Goal: Information Seeking & Learning: Find specific fact

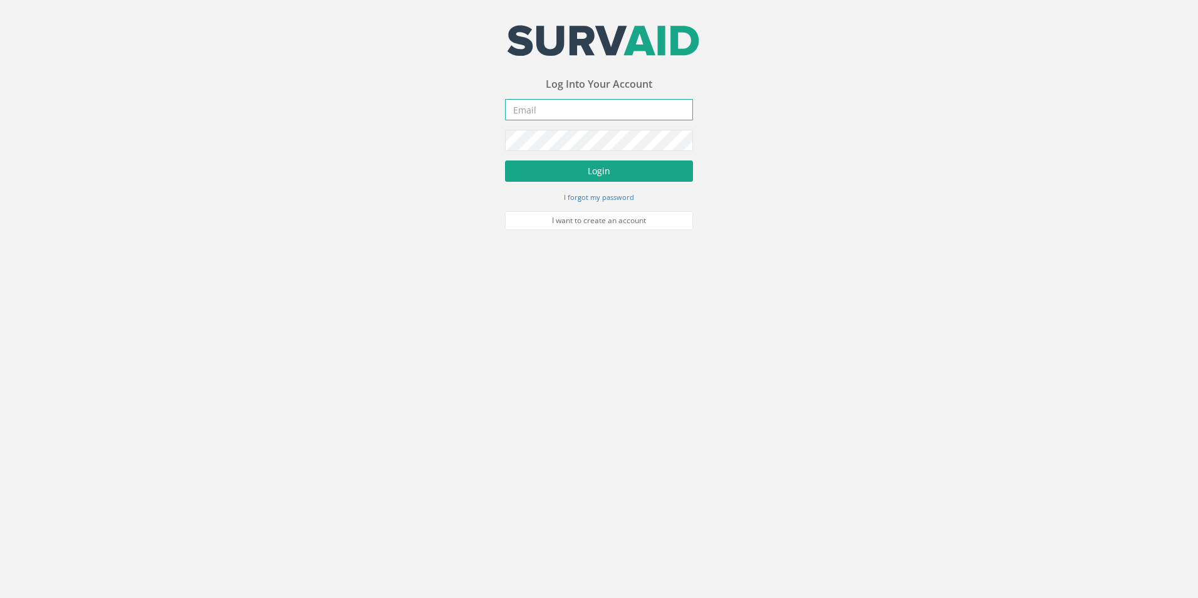
type input "[PERSON_NAME][EMAIL_ADDRESS][PERSON_NAME][DOMAIN_NAME]"
click at [601, 164] on button "Login" at bounding box center [599, 170] width 188 height 21
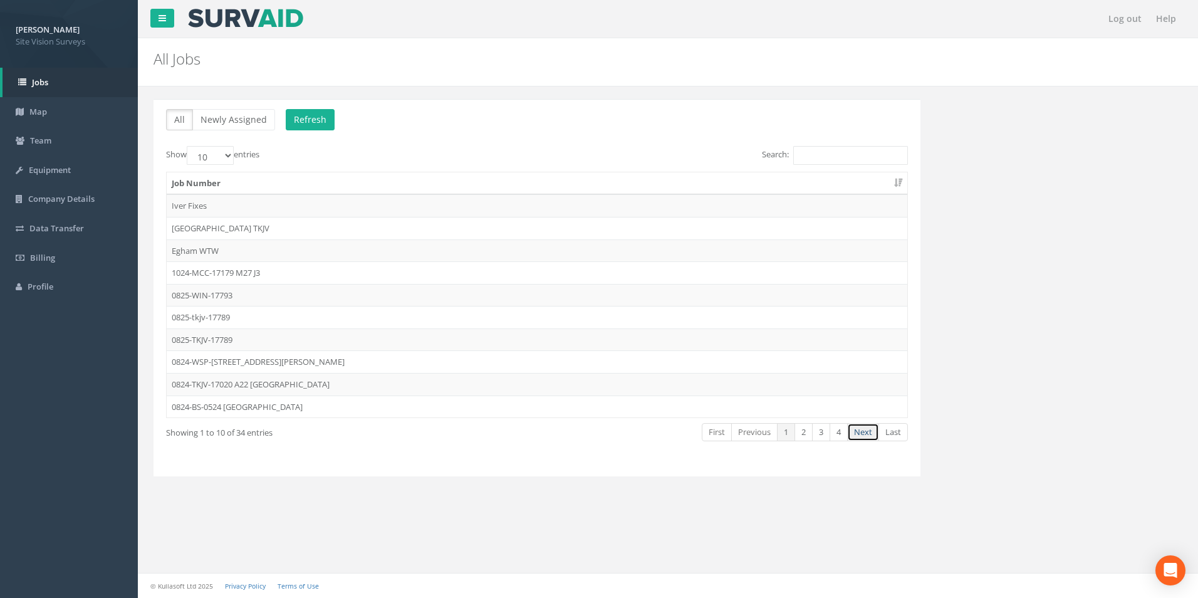
click at [862, 432] on link "Next" at bounding box center [863, 432] width 32 height 18
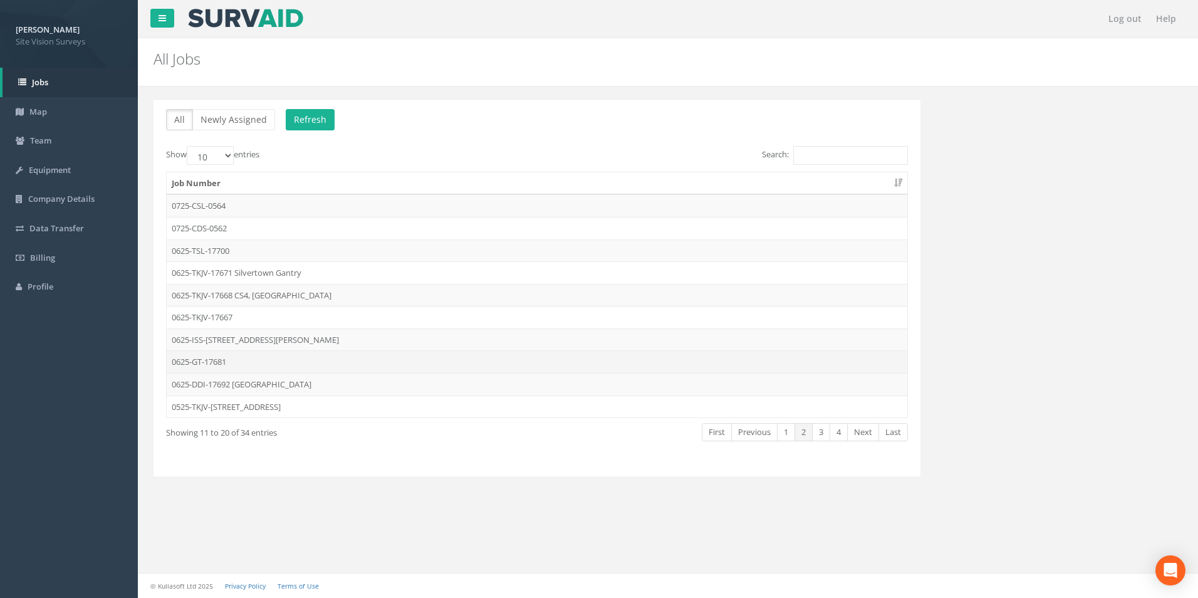
click at [227, 358] on td "0625-GT-17681" at bounding box center [537, 361] width 741 height 23
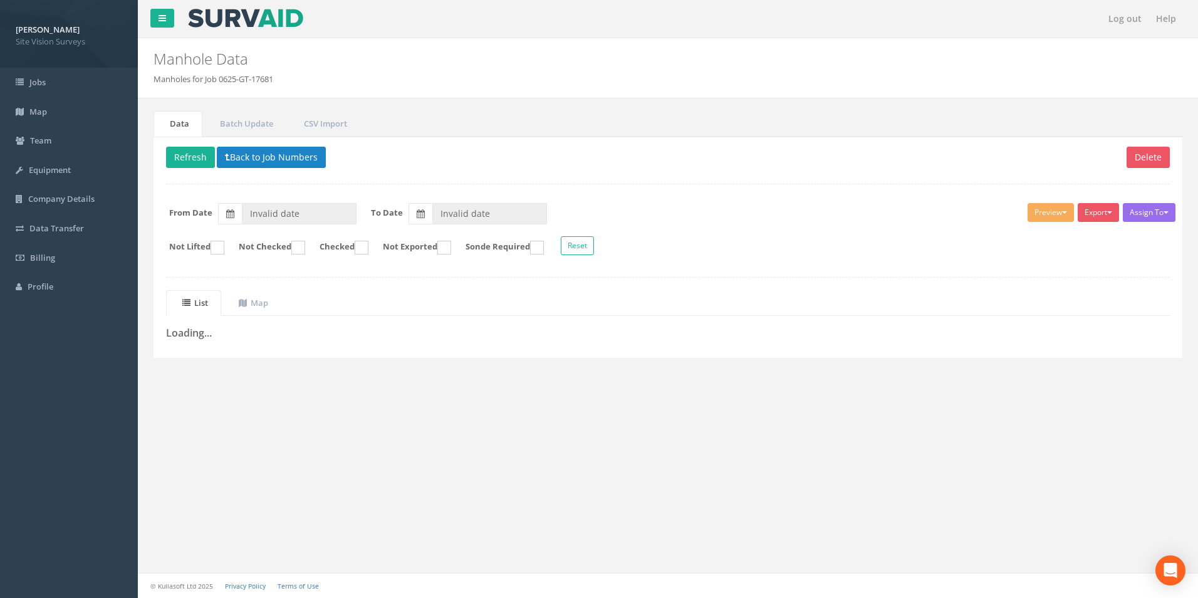
type input "[DATE]"
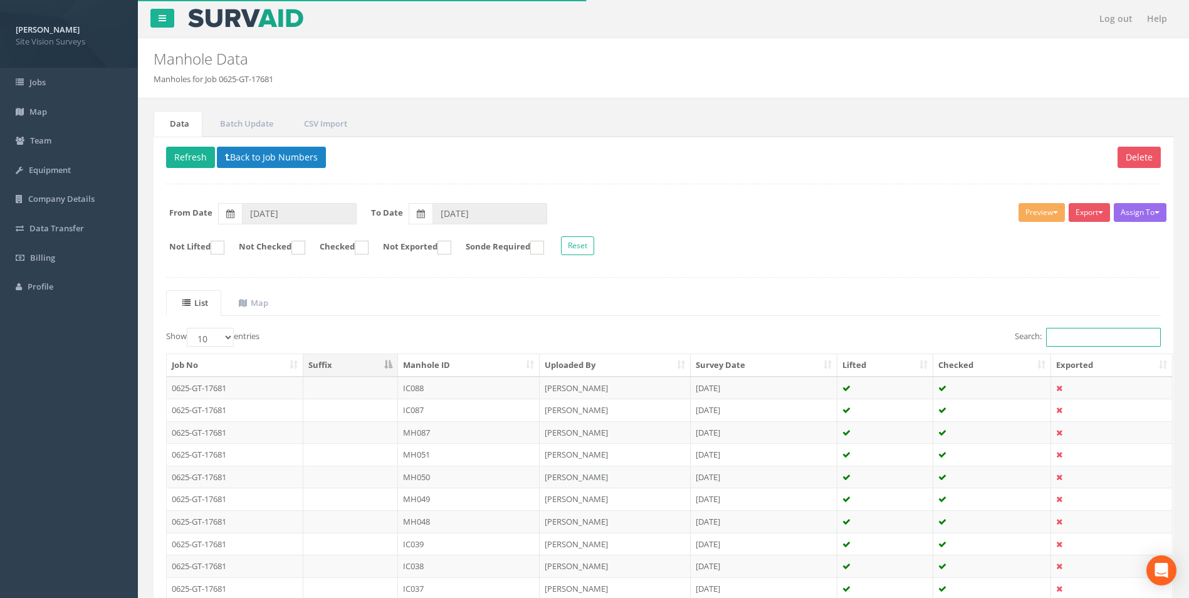
click at [1082, 336] on input "Search:" at bounding box center [1103, 337] width 115 height 19
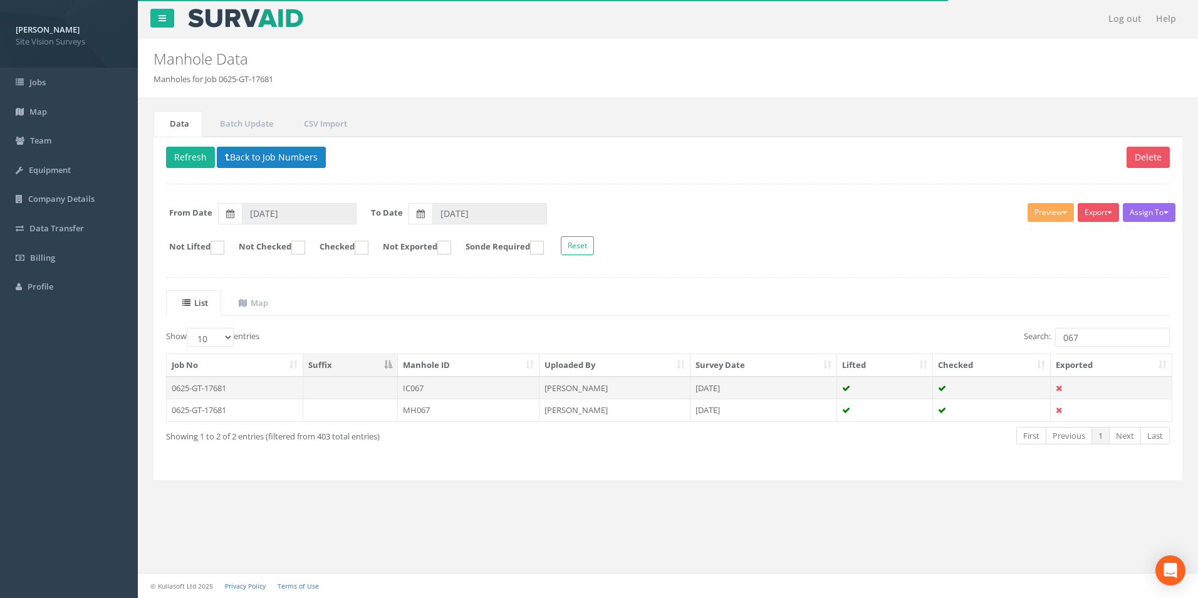
click at [1036, 390] on td at bounding box center [992, 388] width 118 height 23
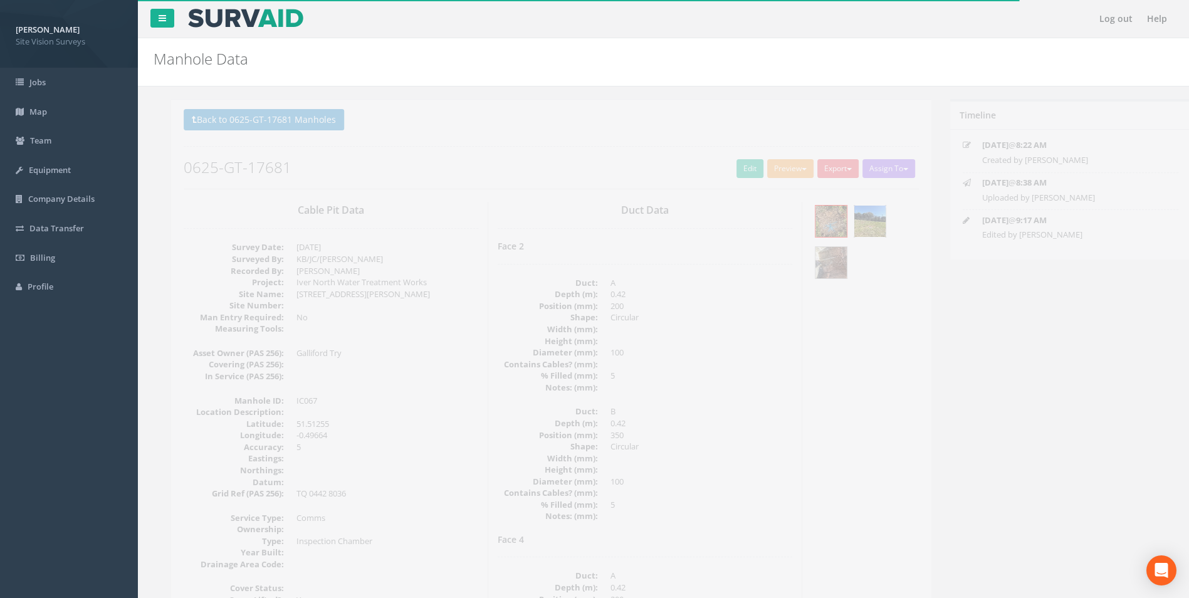
click at [850, 211] on img at bounding box center [852, 221] width 31 height 31
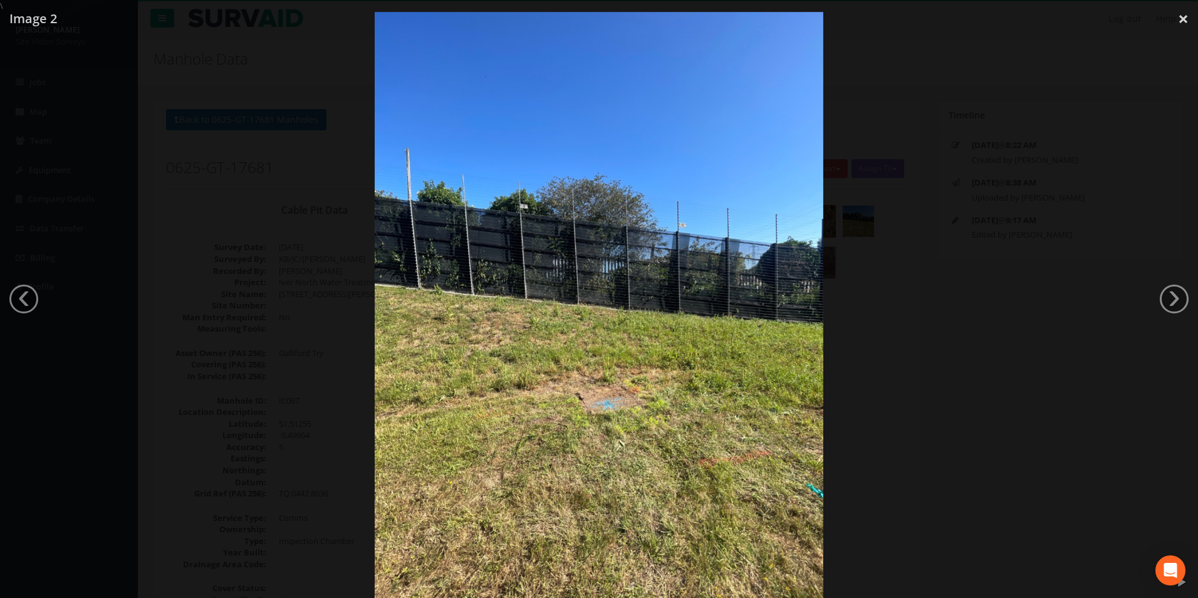
click at [890, 377] on div at bounding box center [599, 311] width 1198 height 598
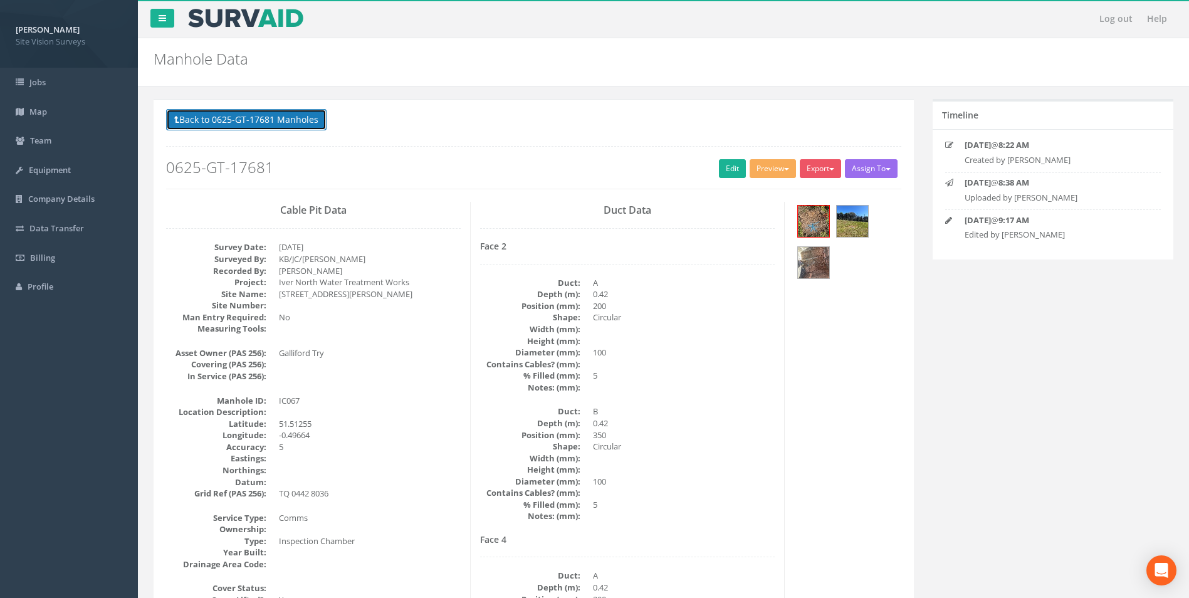
drag, startPoint x: 306, startPoint y: 123, endPoint x: 320, endPoint y: 125, distance: 13.2
click at [306, 123] on button "Back to 0625-GT-17681 Manholes" at bounding box center [246, 119] width 160 height 21
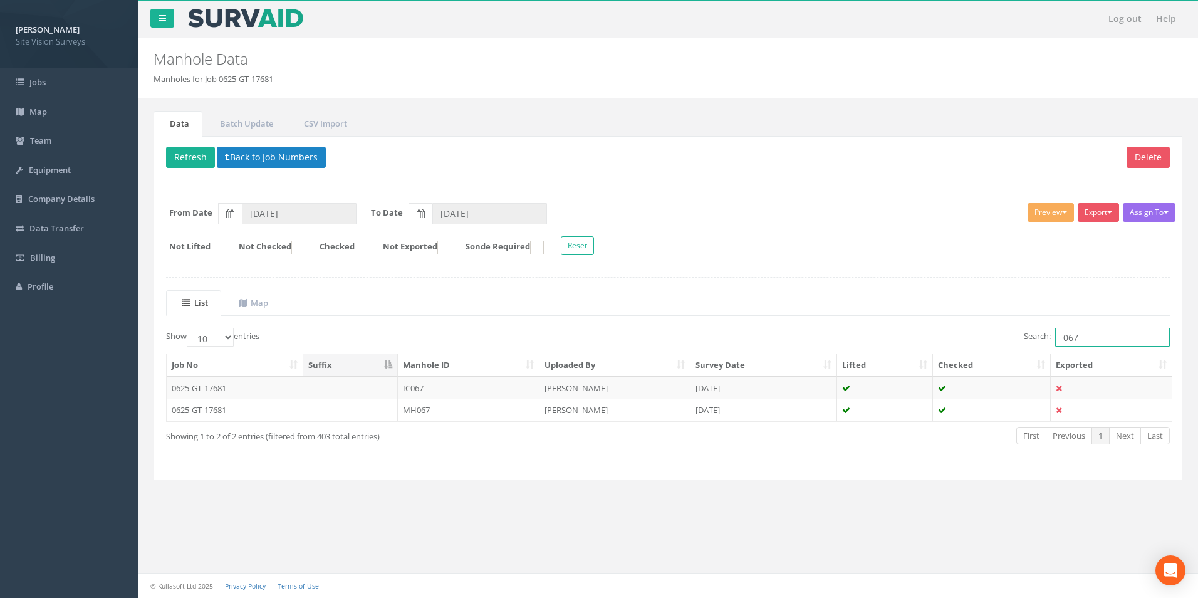
click at [1096, 342] on input "067" at bounding box center [1112, 337] width 115 height 19
click at [675, 416] on td "[PERSON_NAME]" at bounding box center [615, 410] width 151 height 23
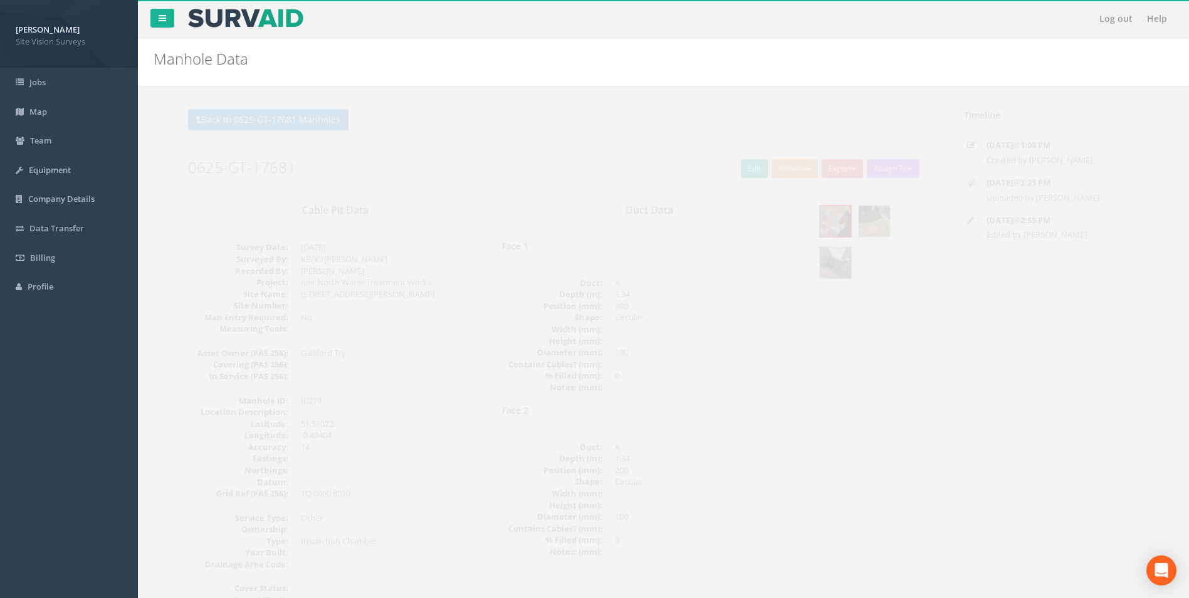
click at [855, 226] on img at bounding box center [852, 221] width 31 height 31
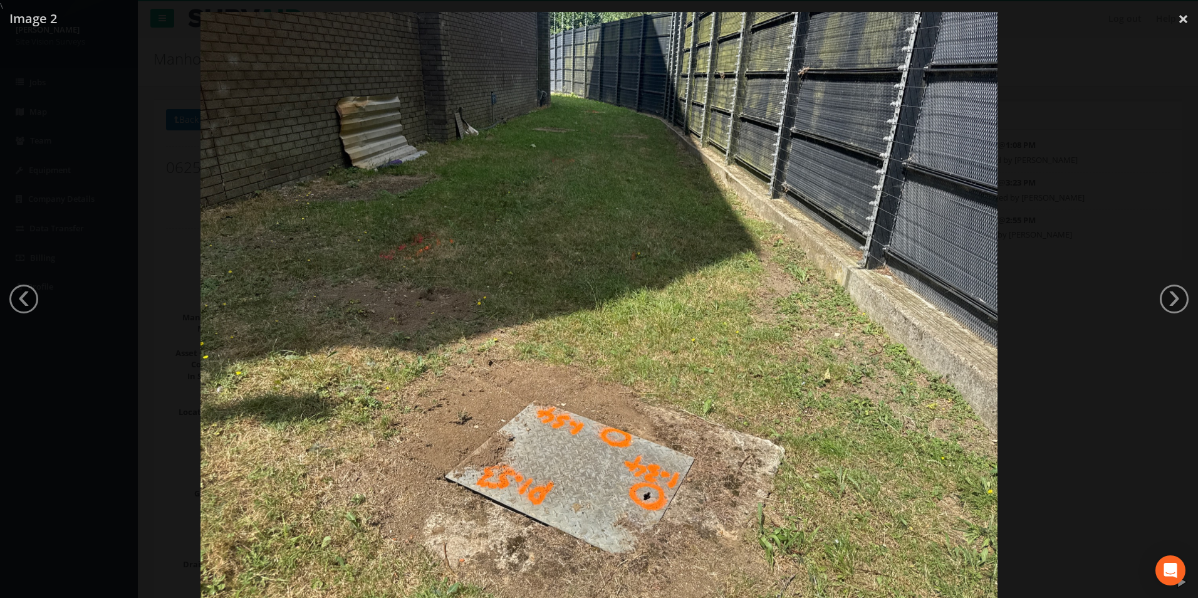
click at [999, 224] on div at bounding box center [599, 311] width 1198 height 598
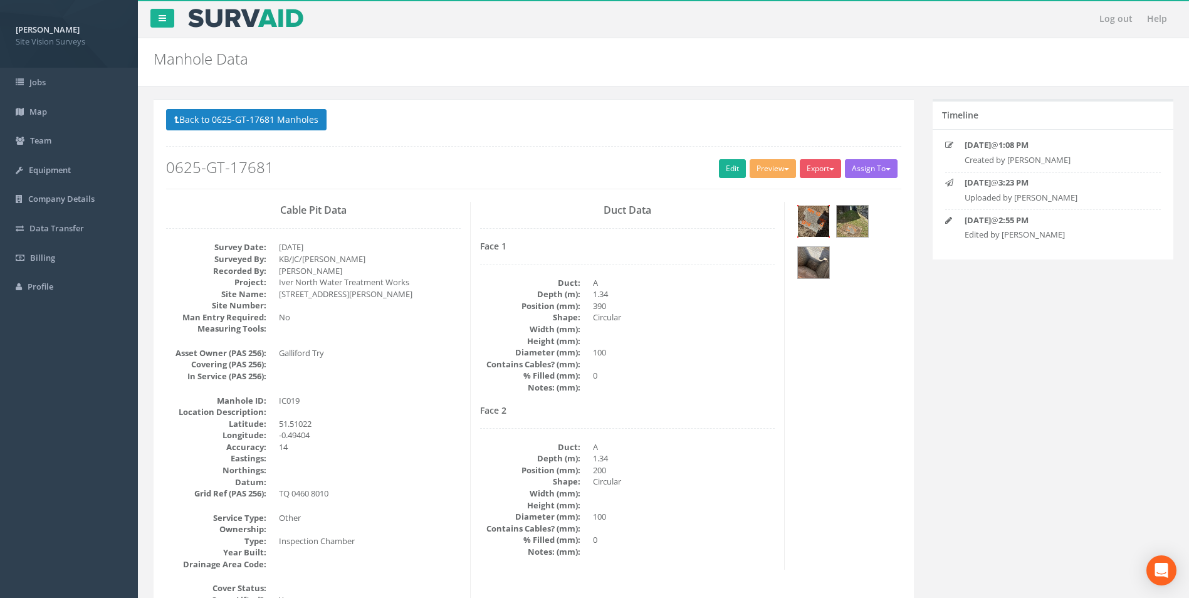
click at [803, 224] on img at bounding box center [813, 221] width 31 height 31
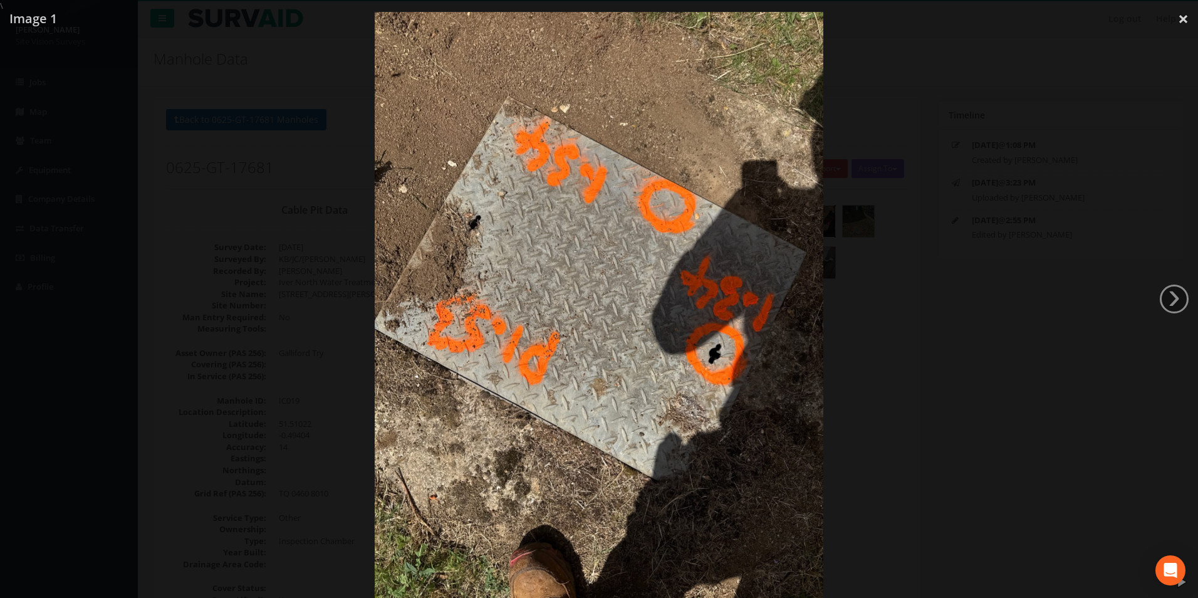
click at [1153, 299] on div at bounding box center [599, 311] width 1198 height 598
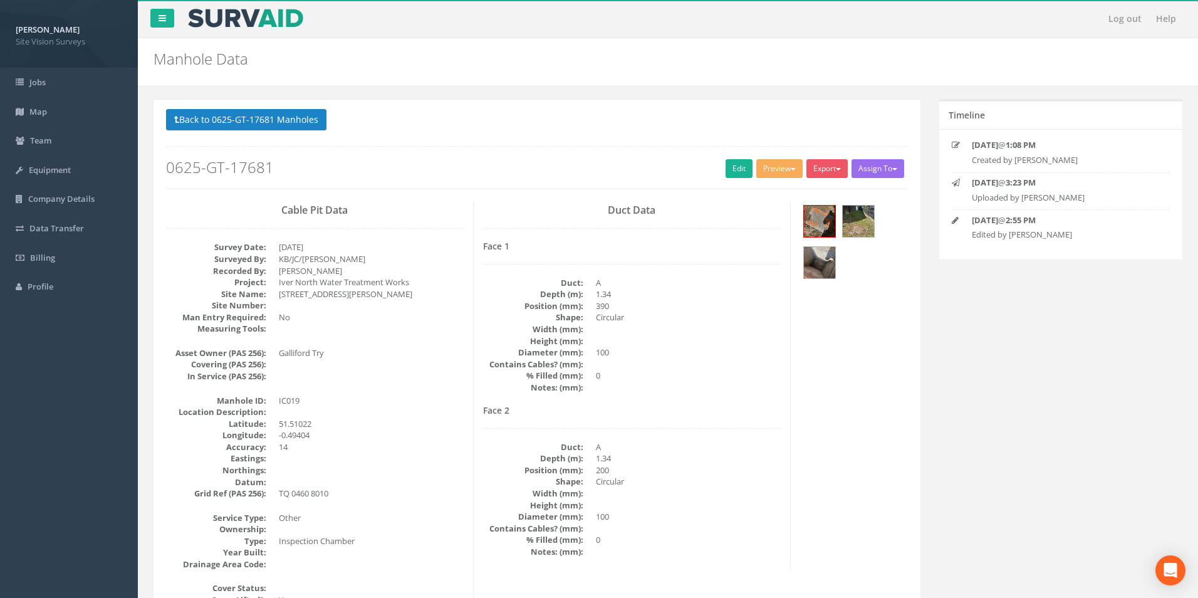
click at [1166, 299] on link "›" at bounding box center [1174, 299] width 29 height 29
click at [864, 227] on img at bounding box center [852, 221] width 31 height 31
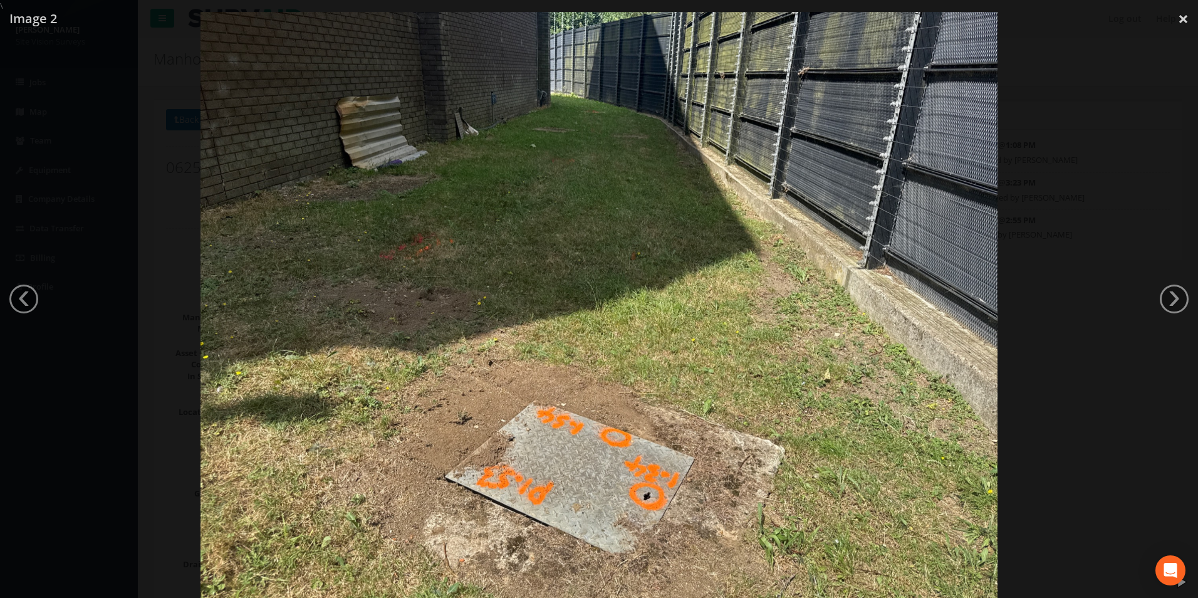
click at [1068, 184] on div at bounding box center [599, 311] width 1198 height 598
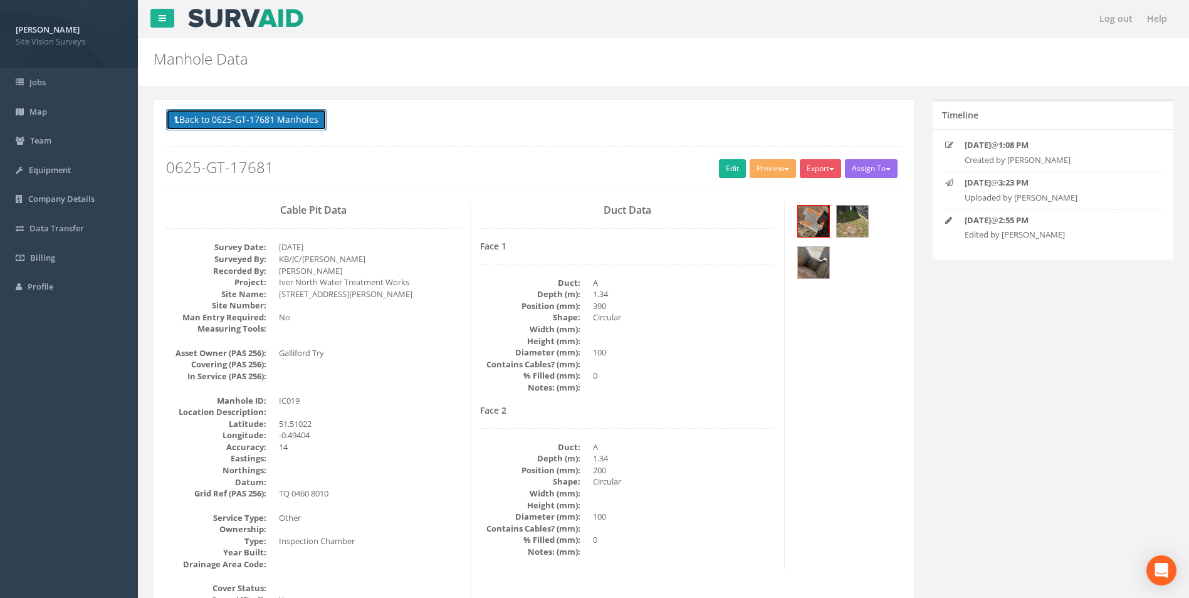
click at [243, 112] on button "Back to 0625-GT-17681 Manholes" at bounding box center [246, 119] width 160 height 21
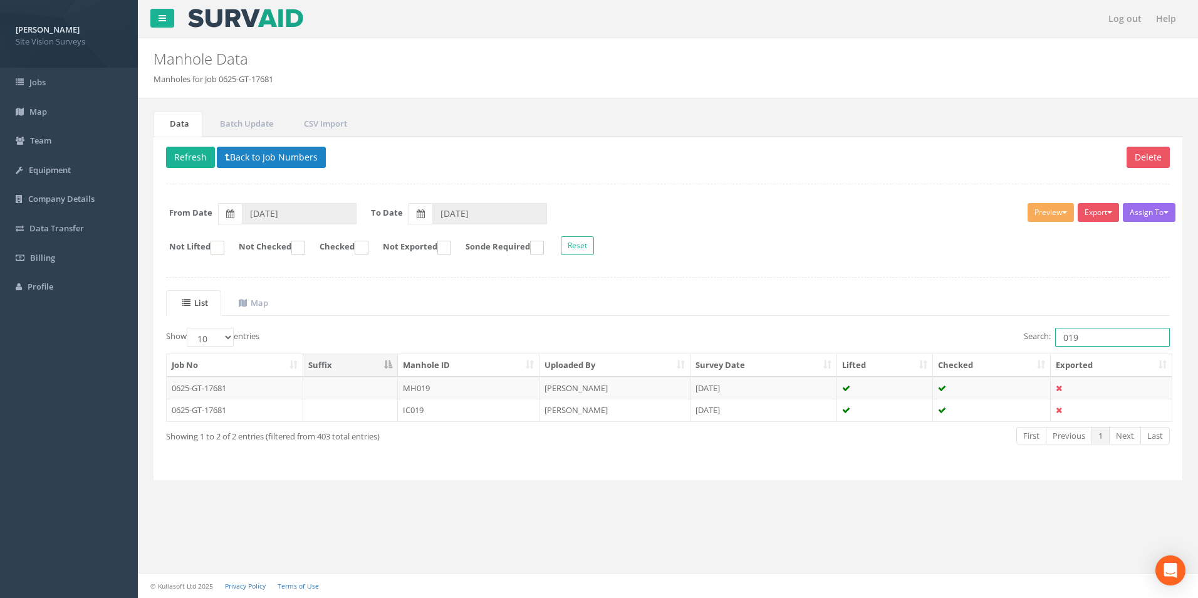
click at [1128, 343] on input "019" at bounding box center [1112, 337] width 115 height 19
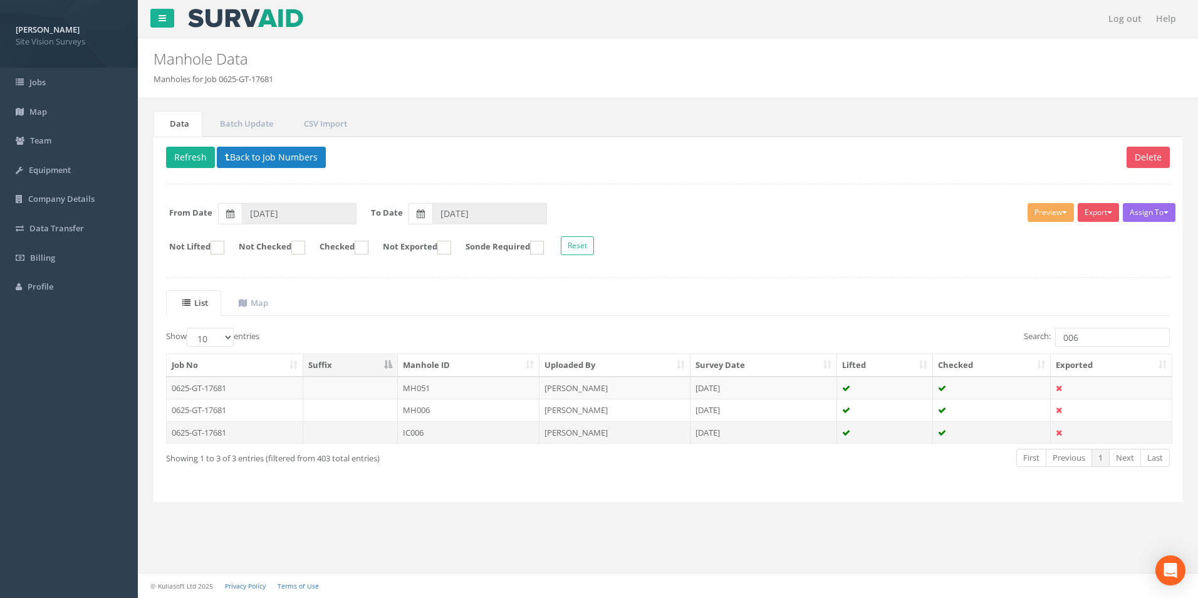
click at [300, 436] on td "0625-GT-17681" at bounding box center [235, 432] width 137 height 23
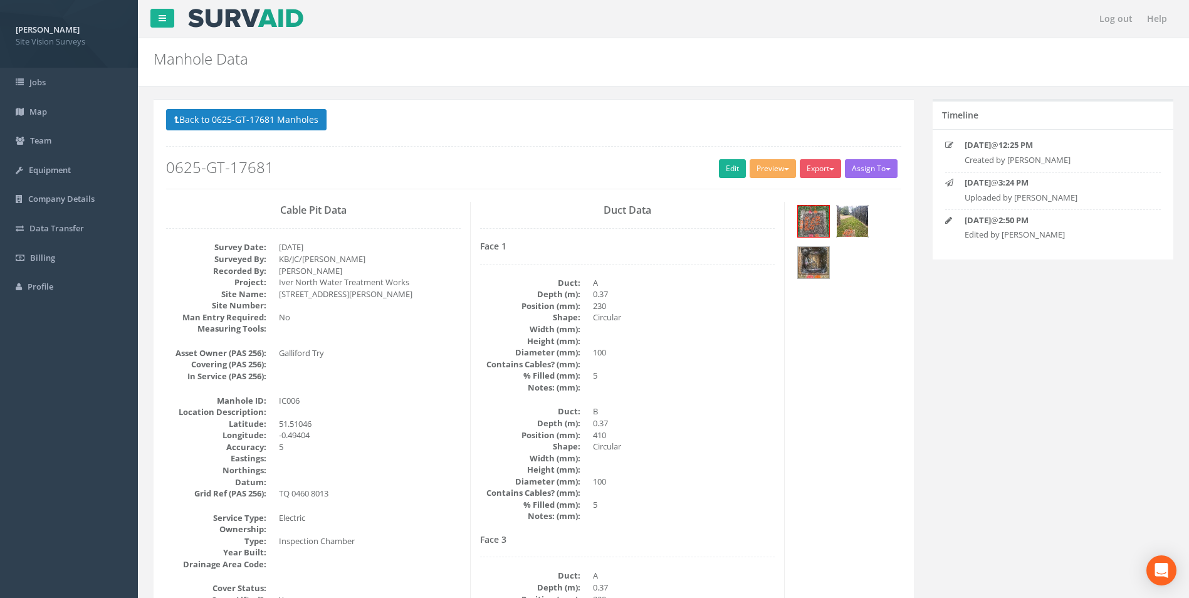
click at [854, 237] on div at bounding box center [852, 221] width 33 height 33
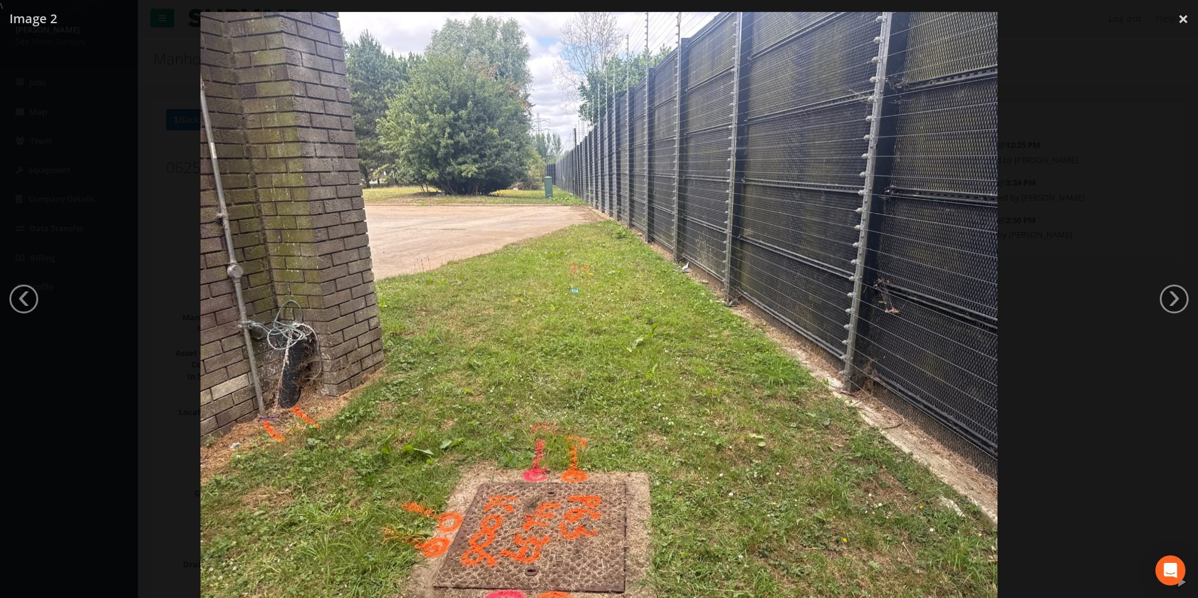
click at [1119, 192] on div at bounding box center [599, 311] width 1198 height 598
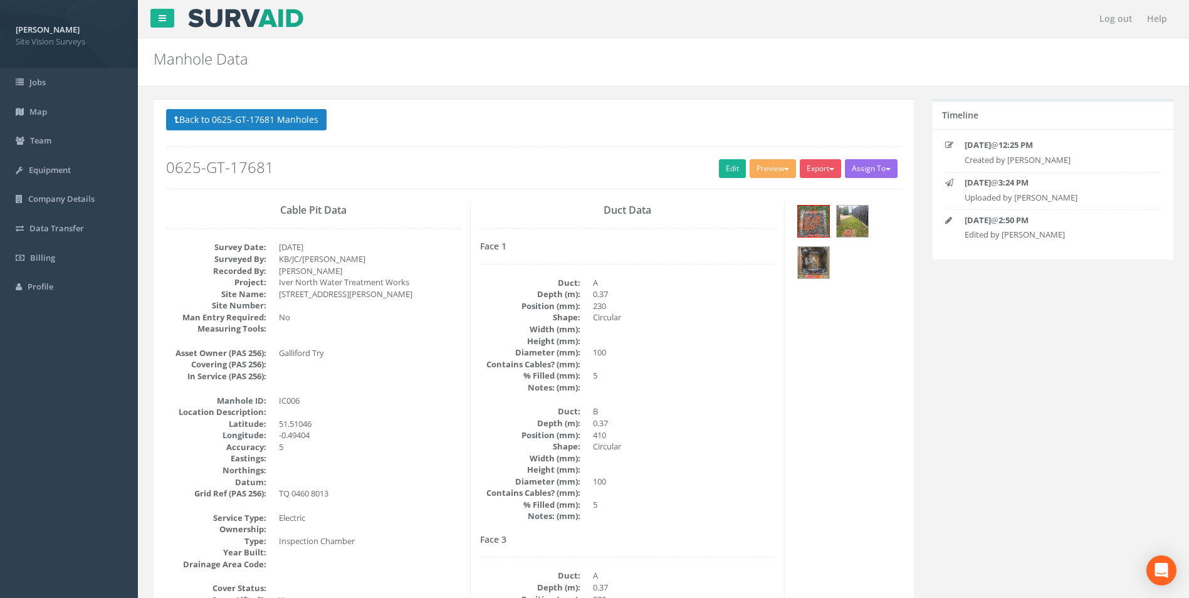
click at [871, 217] on div at bounding box center [847, 243] width 107 height 83
click at [856, 217] on img at bounding box center [852, 221] width 31 height 31
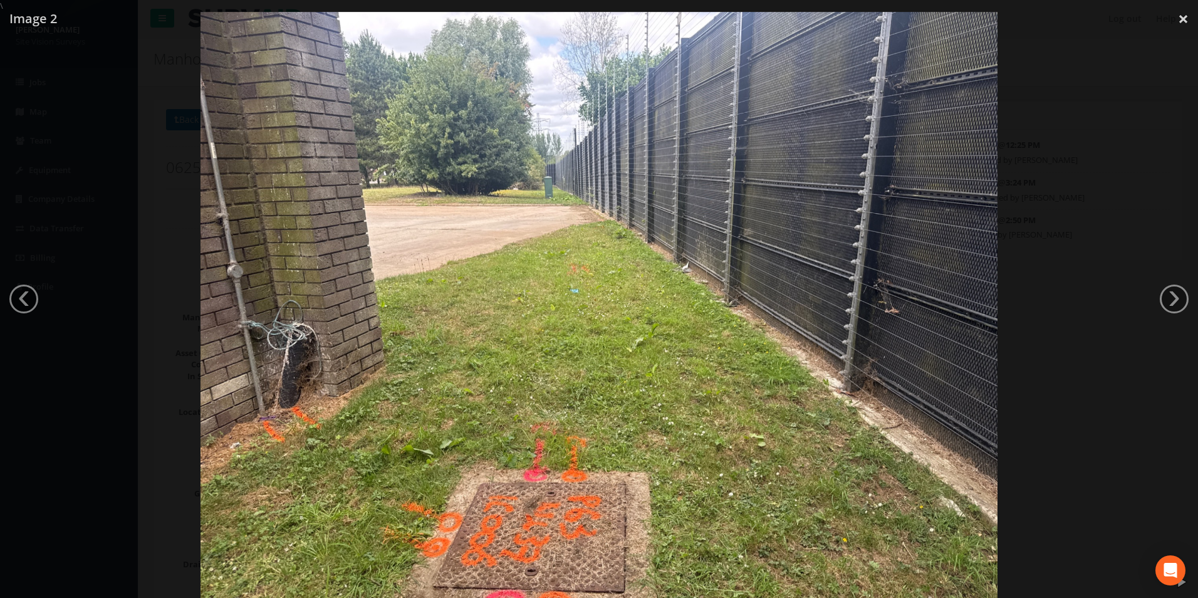
click at [1091, 184] on div at bounding box center [599, 311] width 1198 height 598
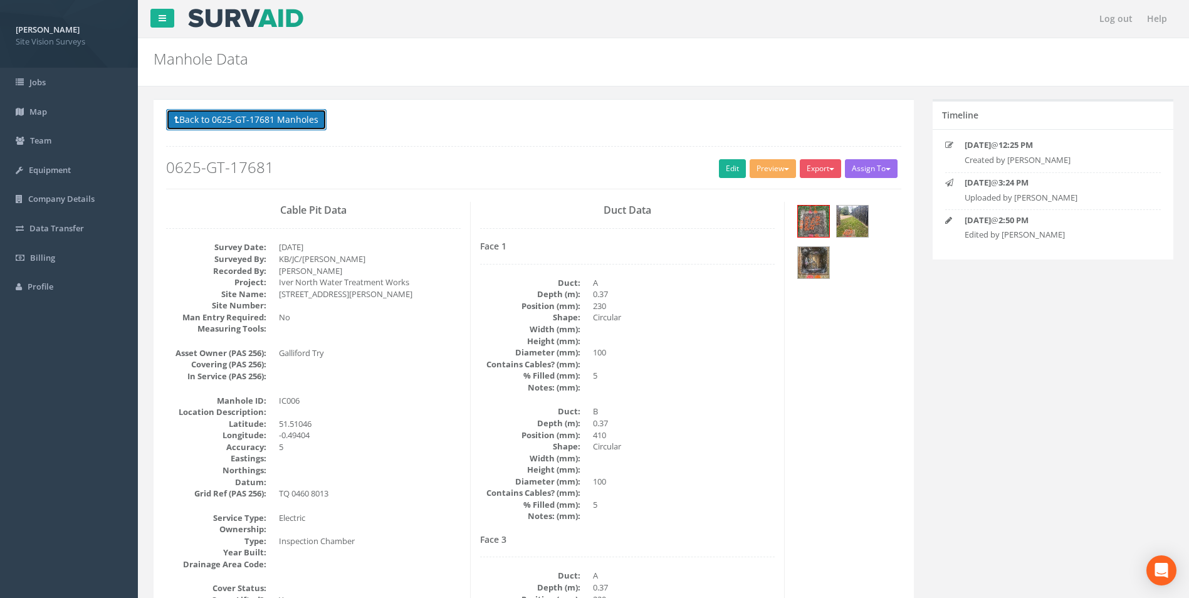
click at [286, 112] on button "Back to 0625-GT-17681 Manholes" at bounding box center [246, 119] width 160 height 21
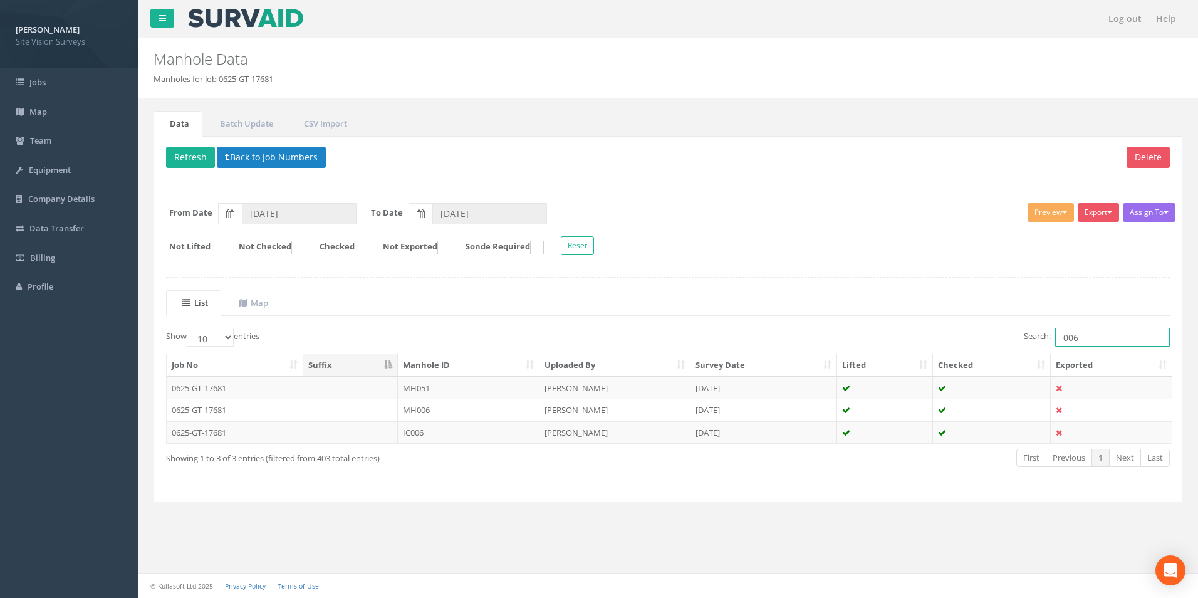
drag, startPoint x: 1086, startPoint y: 335, endPoint x: 960, endPoint y: 316, distance: 128.1
click at [992, 322] on div "List Map Show 10 25 50 100 entries Search: 006 Job No Suffix Manhole ID Uploade…" at bounding box center [668, 389] width 1004 height 199
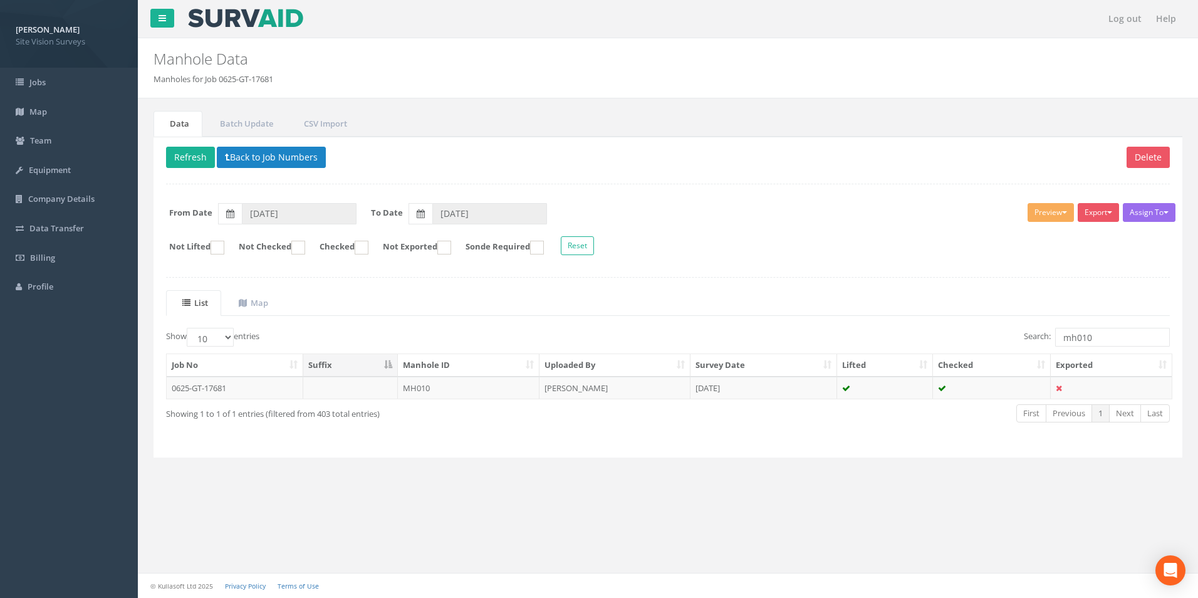
click at [957, 395] on td at bounding box center [992, 388] width 118 height 23
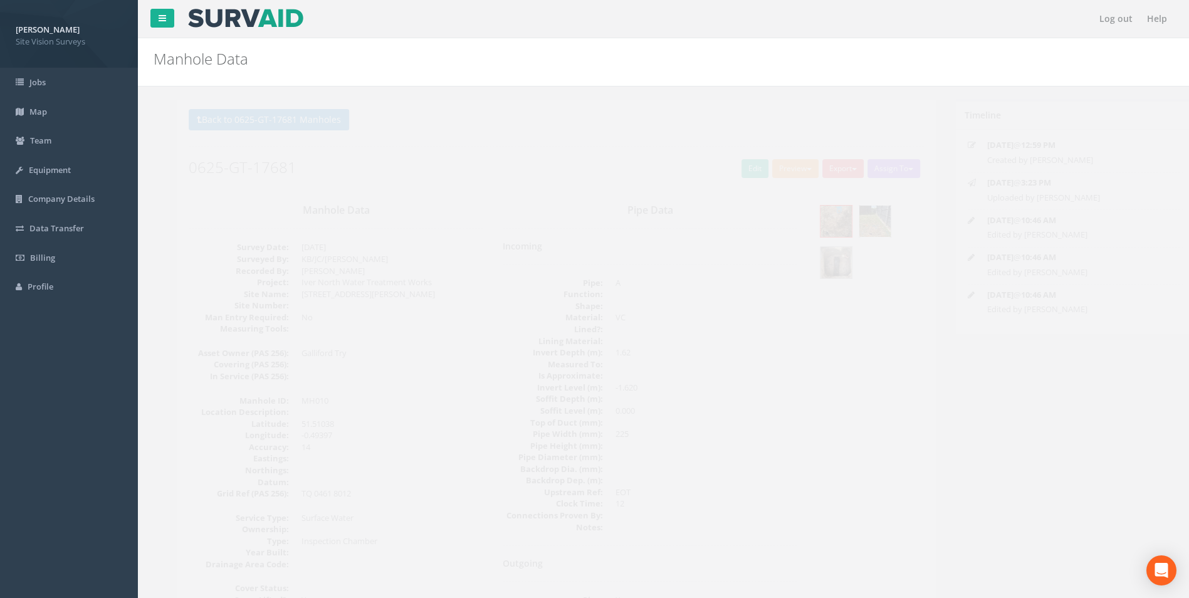
click at [847, 223] on img at bounding box center [852, 221] width 31 height 31
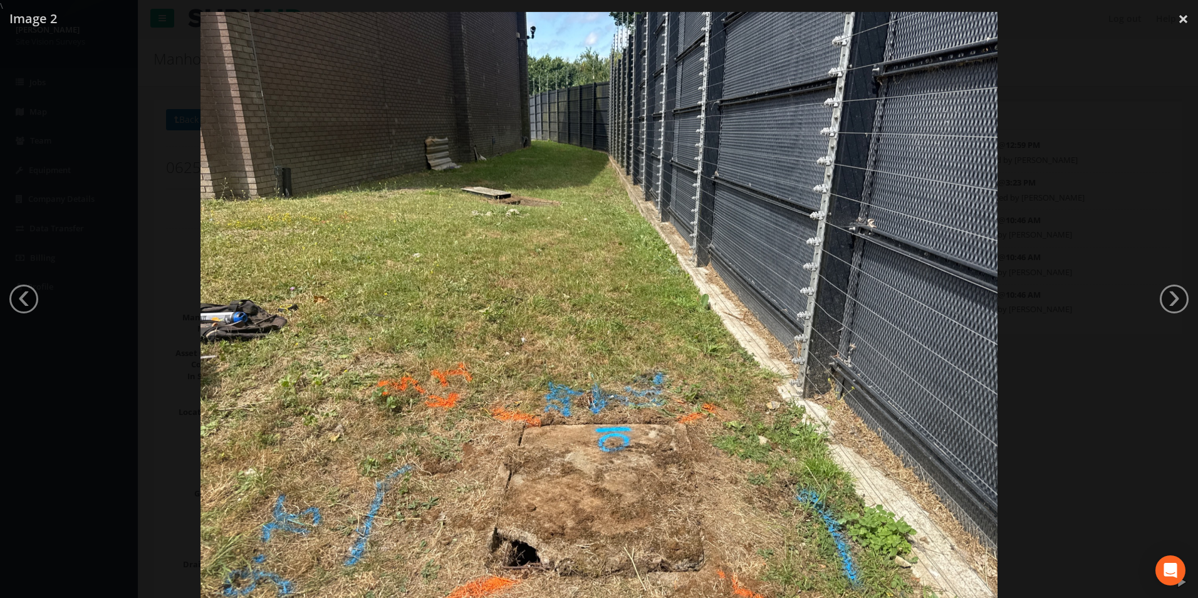
click at [1137, 288] on div at bounding box center [599, 311] width 1198 height 598
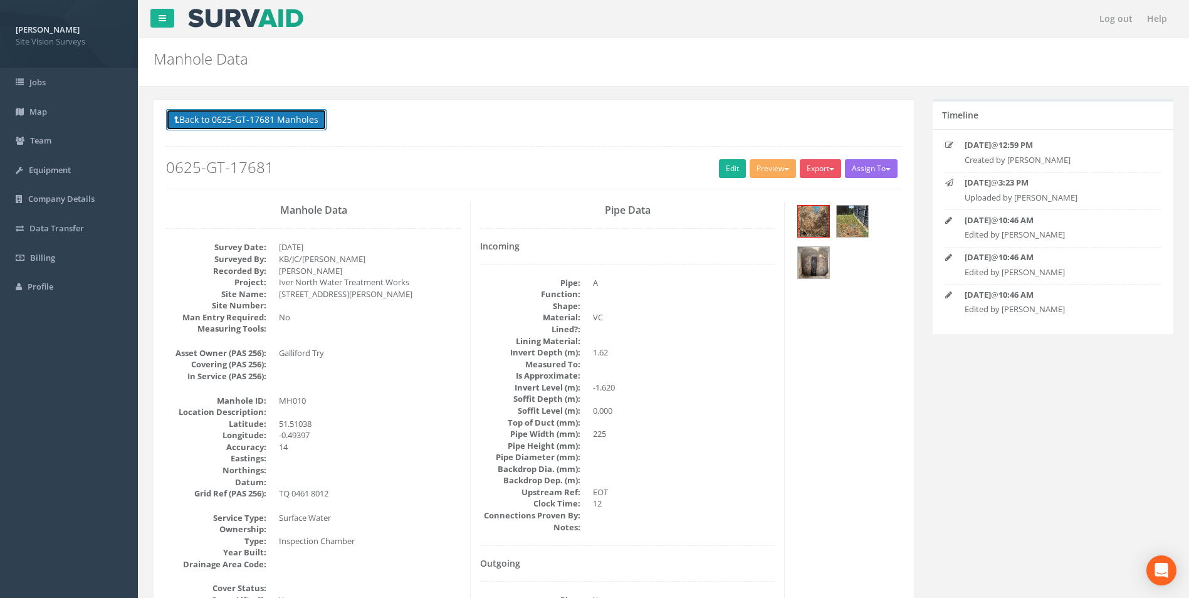
click at [317, 120] on button "Back to 0625-GT-17681 Manholes" at bounding box center [246, 119] width 160 height 21
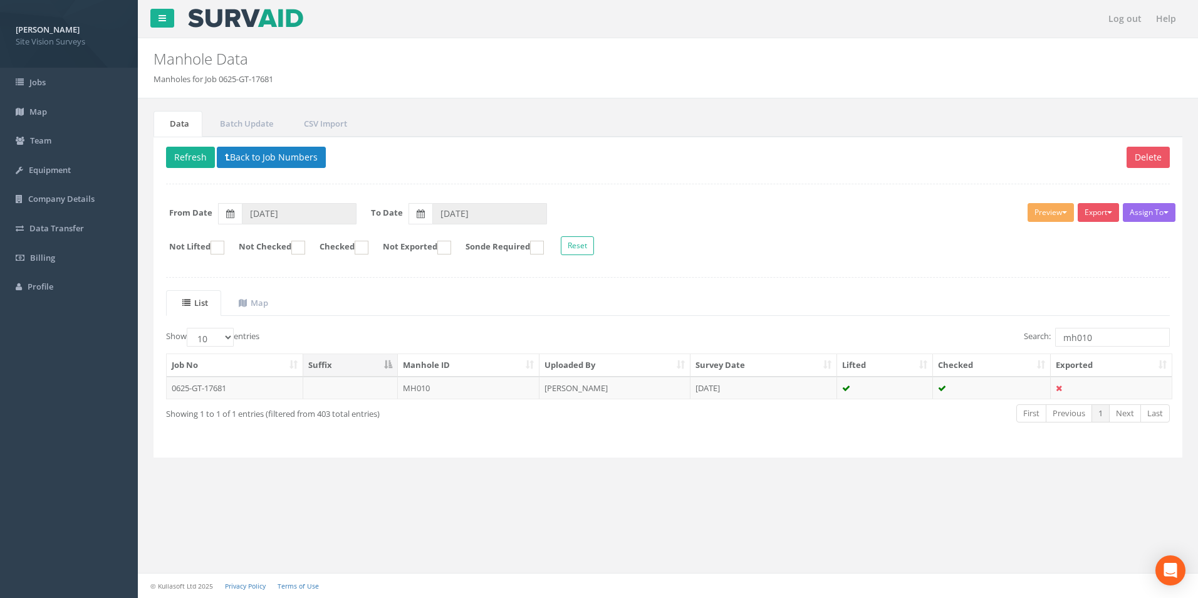
drag, startPoint x: 1084, startPoint y: 327, endPoint x: 1092, endPoint y: 332, distance: 9.0
click at [1085, 327] on div "List Map Show 10 25 50 100 entries Search: mh010 Job No Suffix Manhole ID Uploa…" at bounding box center [668, 367] width 1004 height 155
click at [1093, 332] on input "mh010" at bounding box center [1112, 337] width 115 height 19
click at [706, 395] on td "[DATE]" at bounding box center [764, 388] width 147 height 23
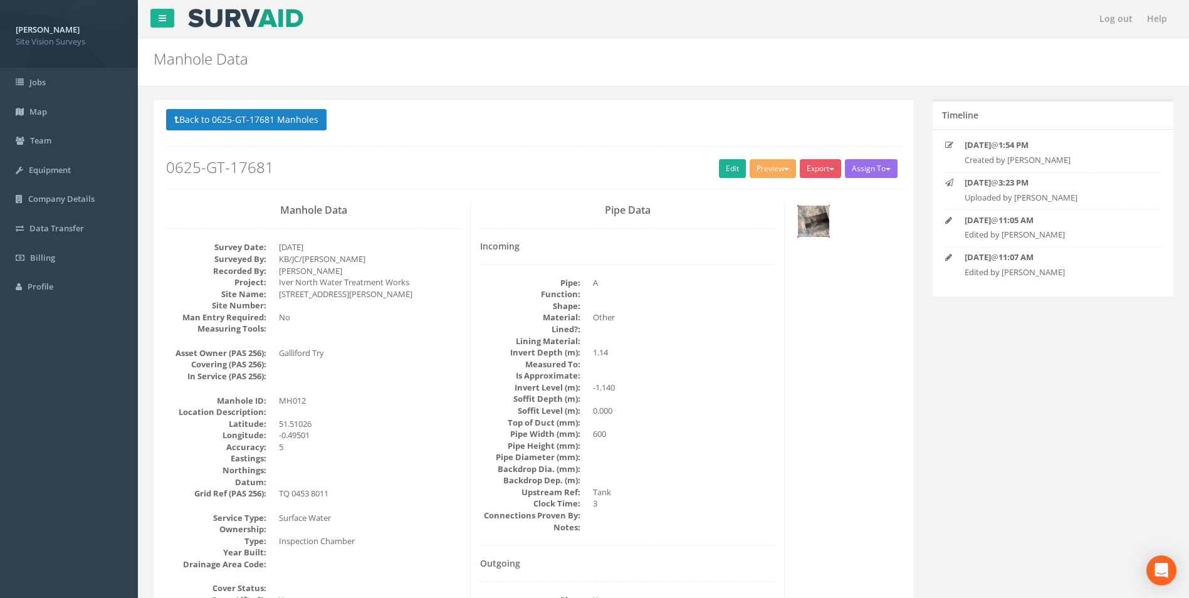
click at [815, 215] on img at bounding box center [813, 221] width 31 height 31
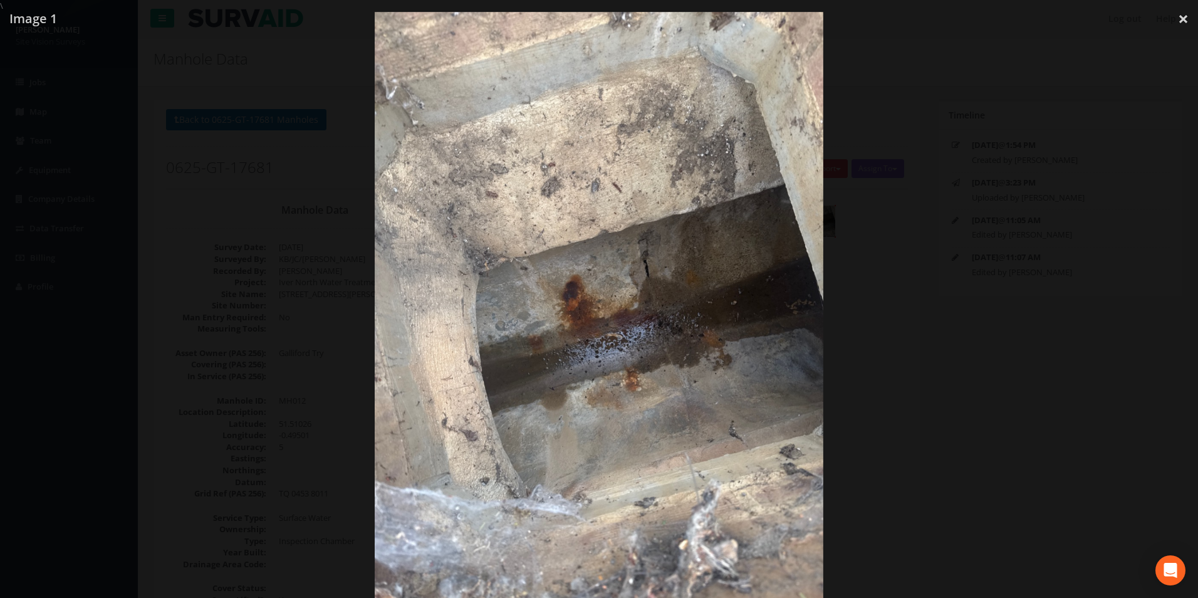
click at [940, 323] on div at bounding box center [599, 311] width 1198 height 598
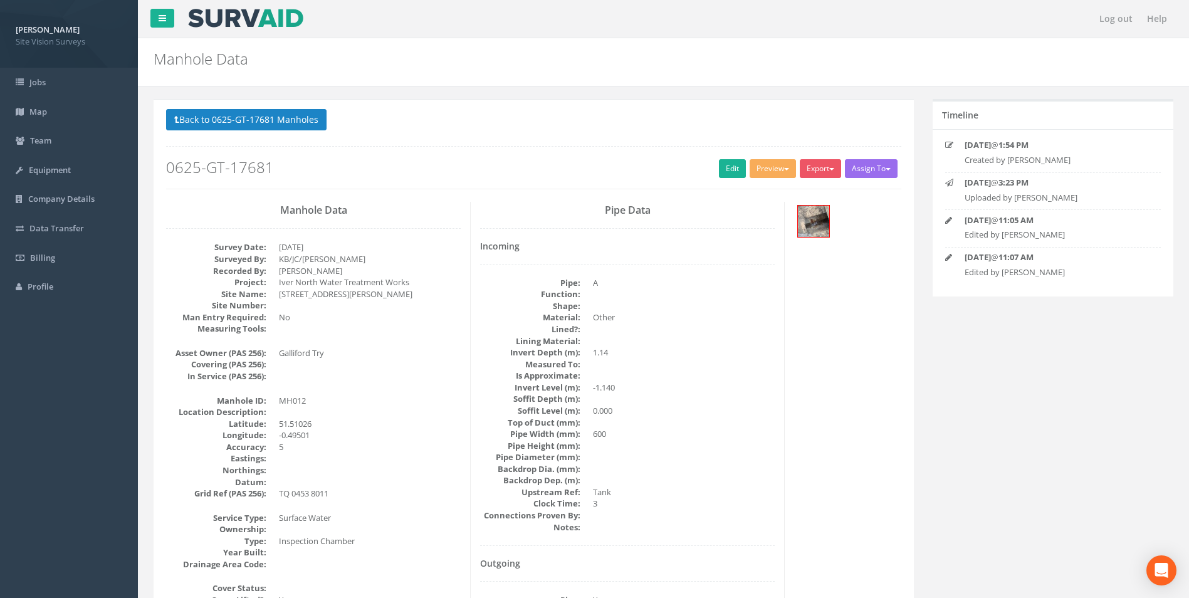
click at [279, 131] on p "Back to 0625-GT-17681 Manholes Back to Map" at bounding box center [533, 121] width 735 height 24
click at [281, 123] on button "Back to 0625-GT-17681 Manholes" at bounding box center [246, 119] width 160 height 21
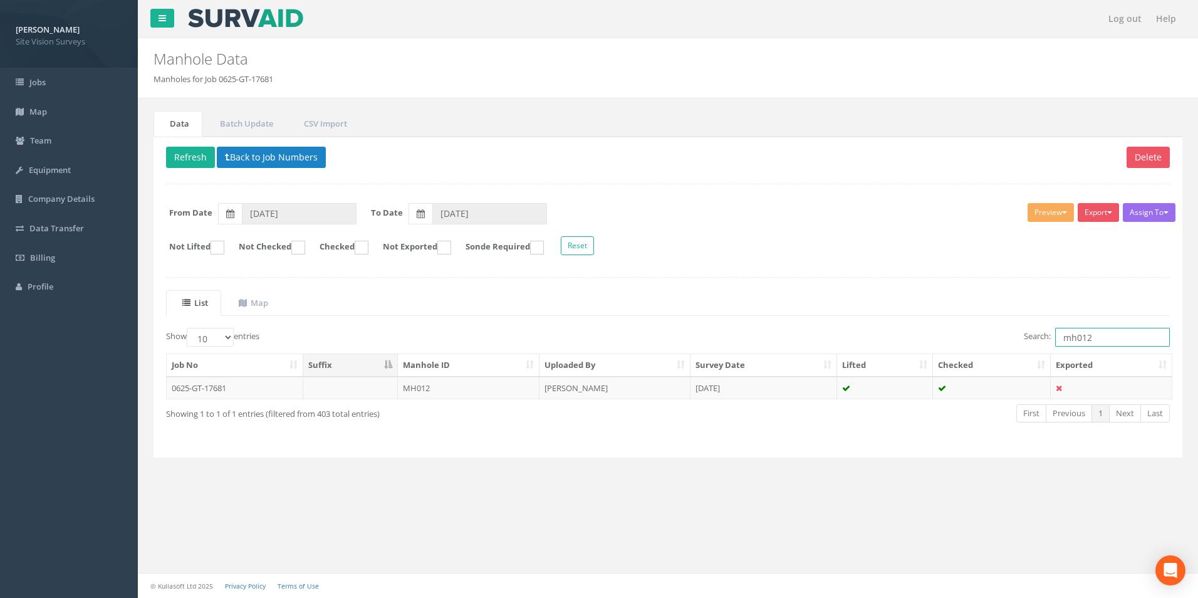
click at [1126, 345] on input "mh012" at bounding box center [1112, 337] width 115 height 19
click at [1007, 387] on td at bounding box center [992, 388] width 118 height 23
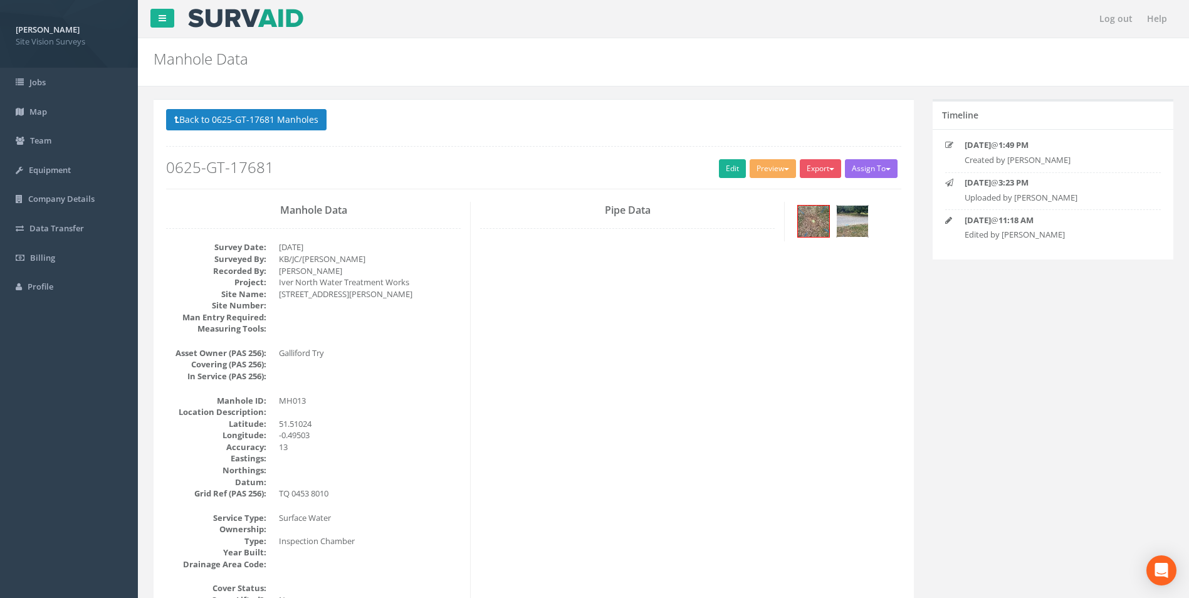
click at [849, 219] on img at bounding box center [852, 221] width 31 height 31
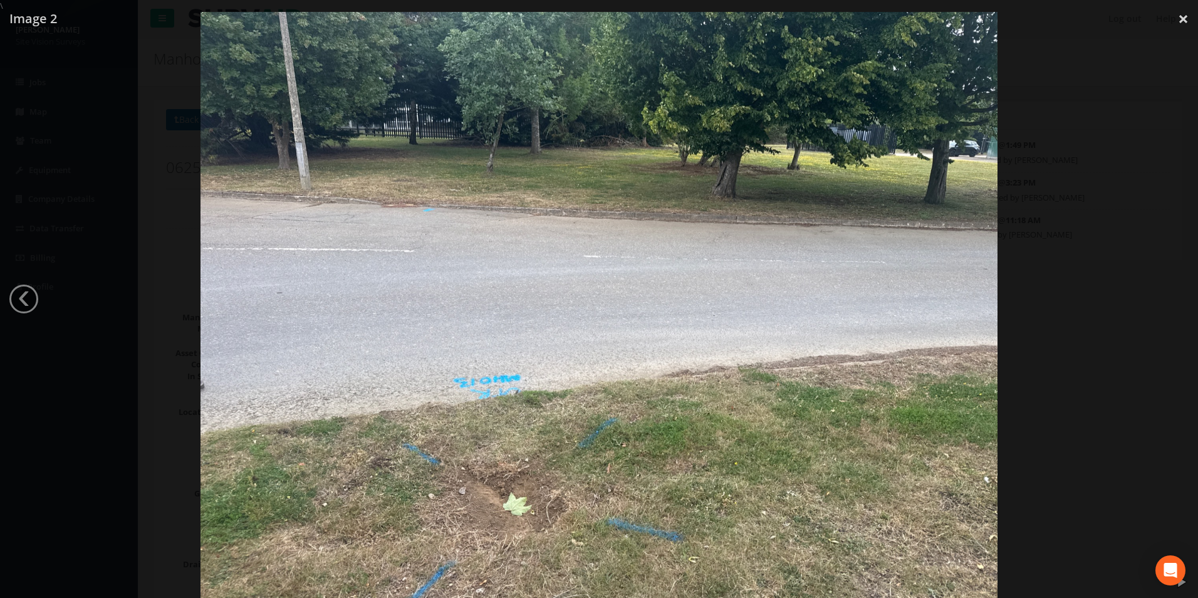
drag, startPoint x: 1147, startPoint y: 216, endPoint x: 1120, endPoint y: 219, distance: 27.1
click at [1144, 217] on div at bounding box center [599, 311] width 1198 height 598
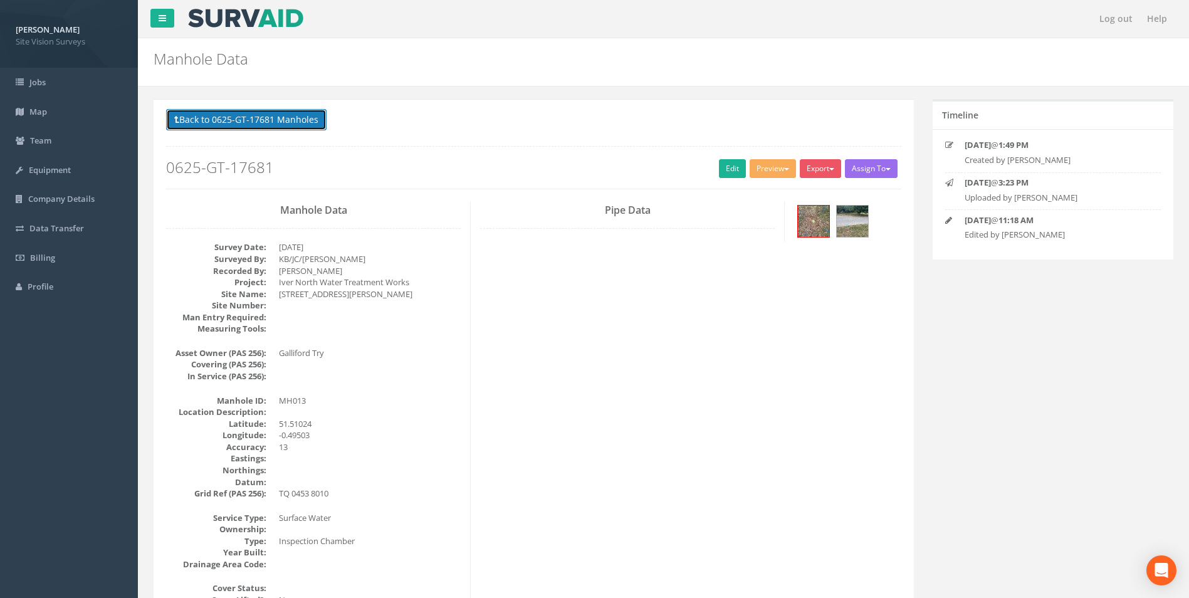
click at [295, 114] on button "Back to 0625-GT-17681 Manholes" at bounding box center [246, 119] width 160 height 21
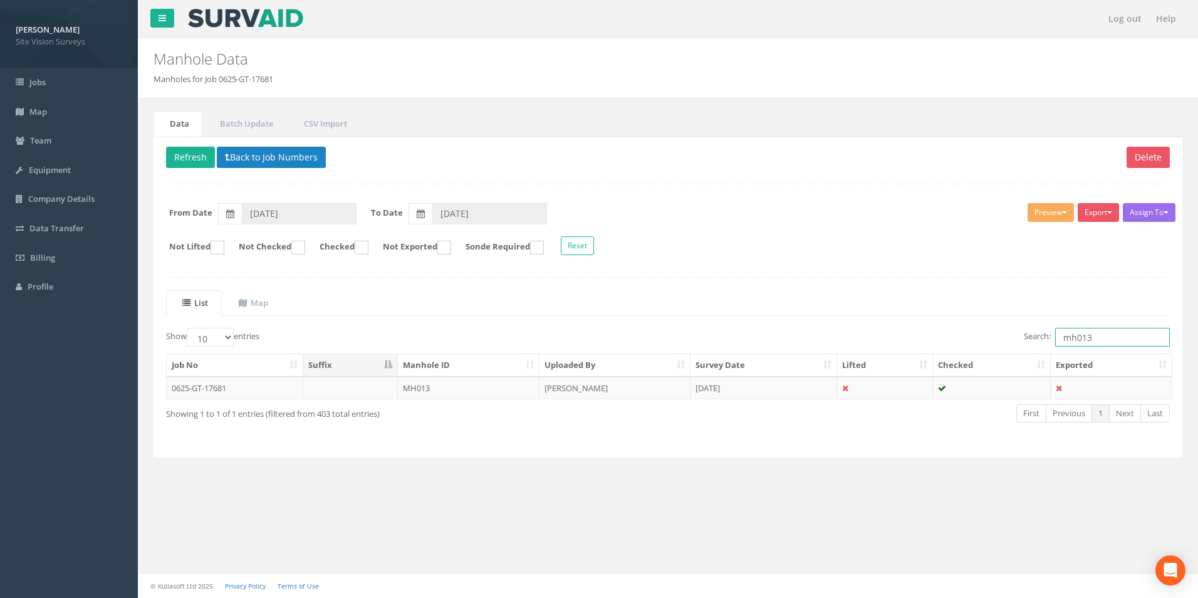
click at [1114, 334] on input "mh013" at bounding box center [1112, 337] width 115 height 19
click at [716, 390] on td "[DATE]" at bounding box center [764, 388] width 147 height 23
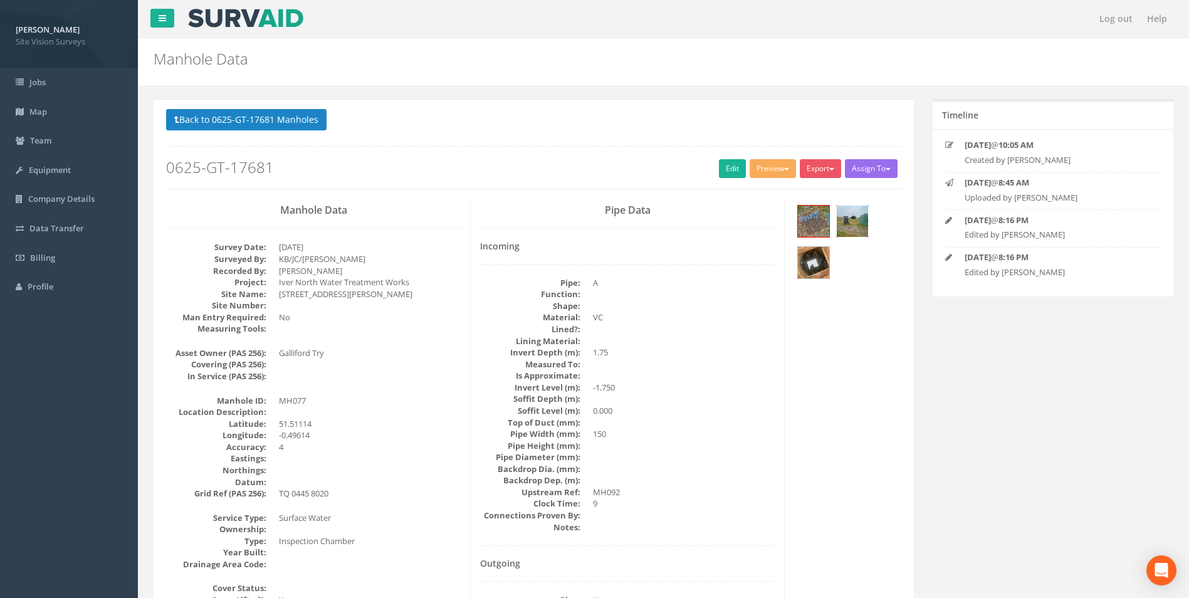
click at [848, 228] on img at bounding box center [852, 221] width 31 height 31
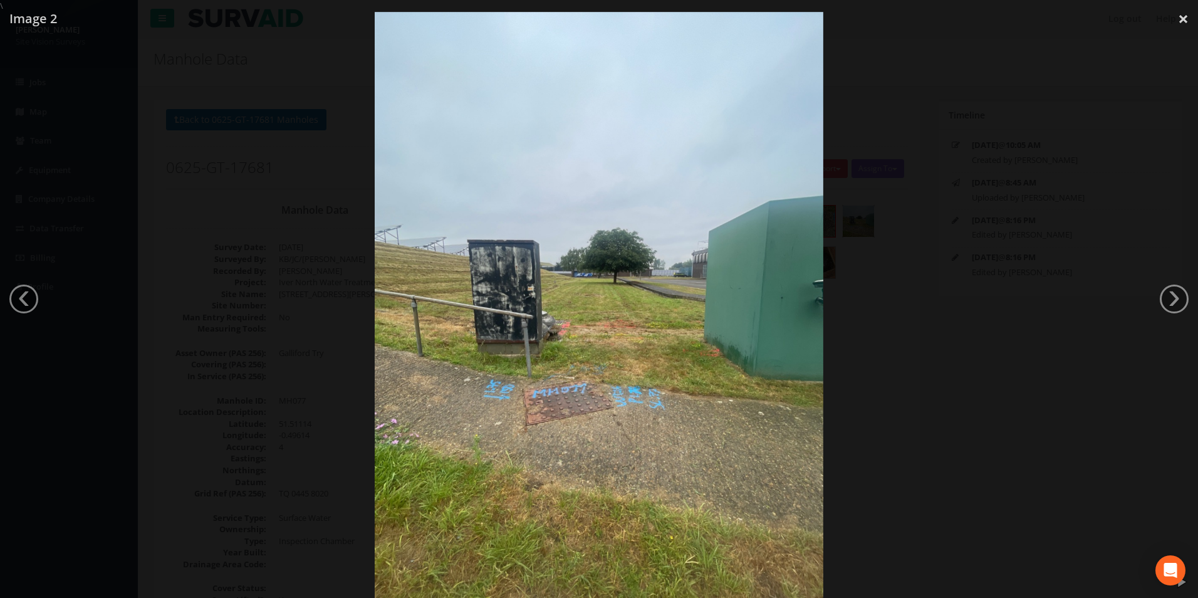
click at [901, 290] on div at bounding box center [599, 311] width 1198 height 598
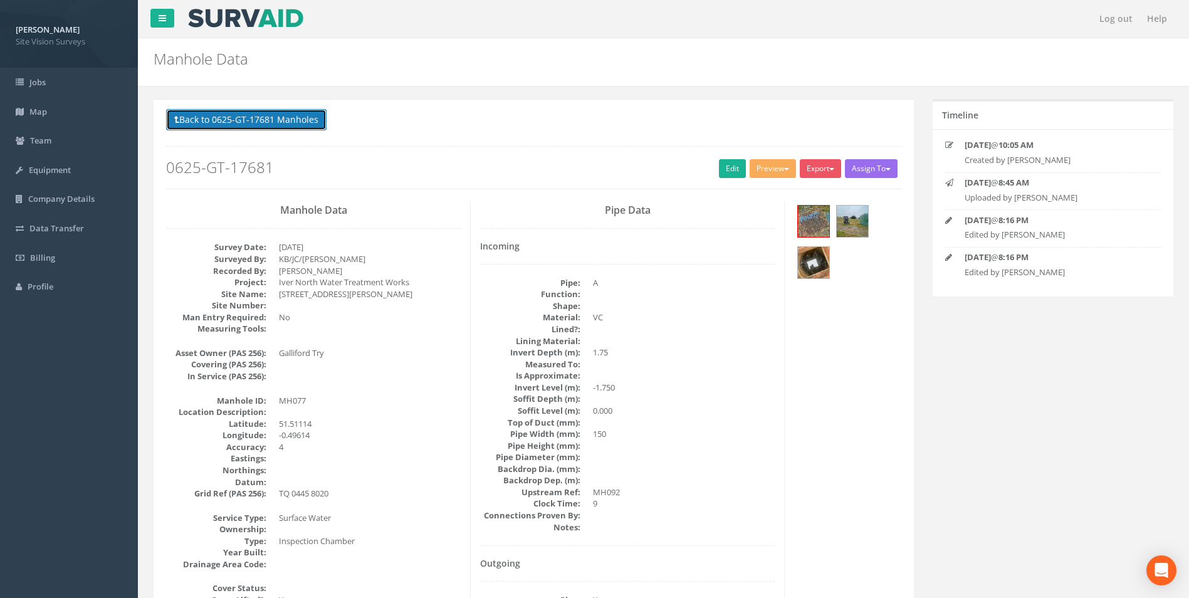
click at [293, 123] on button "Back to 0625-GT-17681 Manholes" at bounding box center [246, 119] width 160 height 21
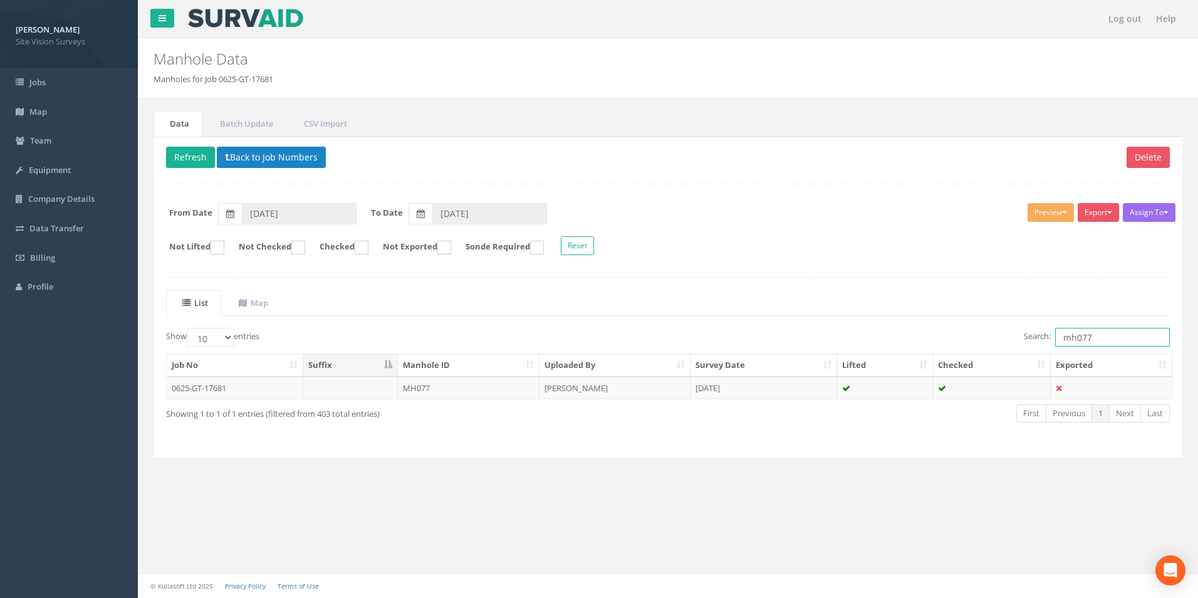
drag, startPoint x: 1072, startPoint y: 333, endPoint x: 1032, endPoint y: 328, distance: 40.4
click at [1035, 329] on label "Search: mh077" at bounding box center [1097, 337] width 146 height 19
click at [738, 397] on td "[DATE]" at bounding box center [764, 388] width 147 height 23
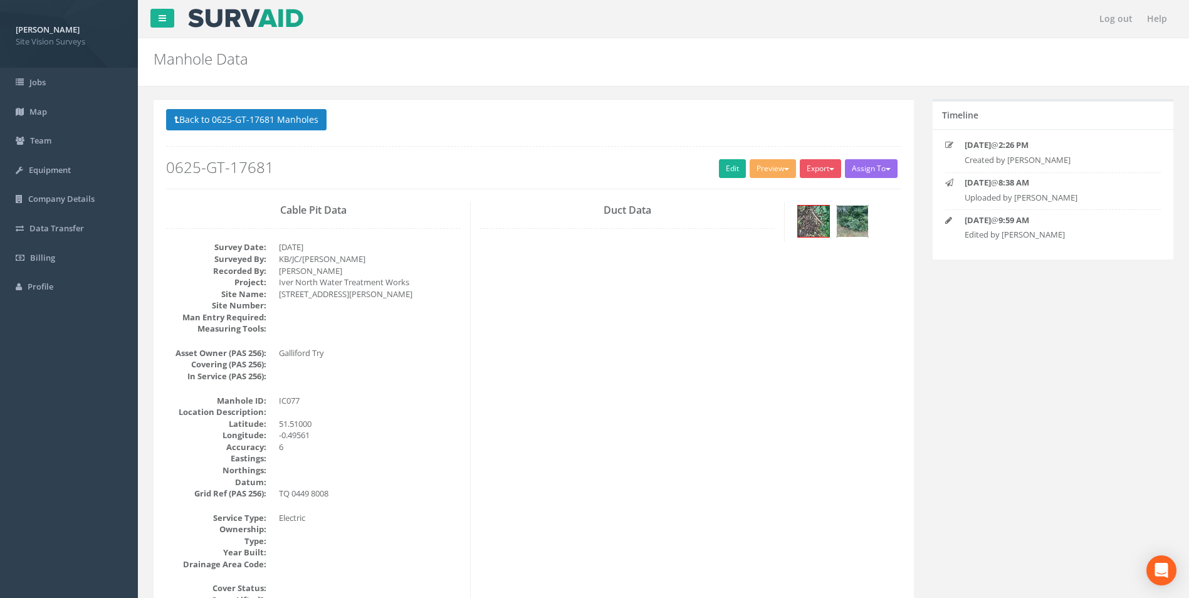
click at [854, 226] on img at bounding box center [852, 221] width 31 height 31
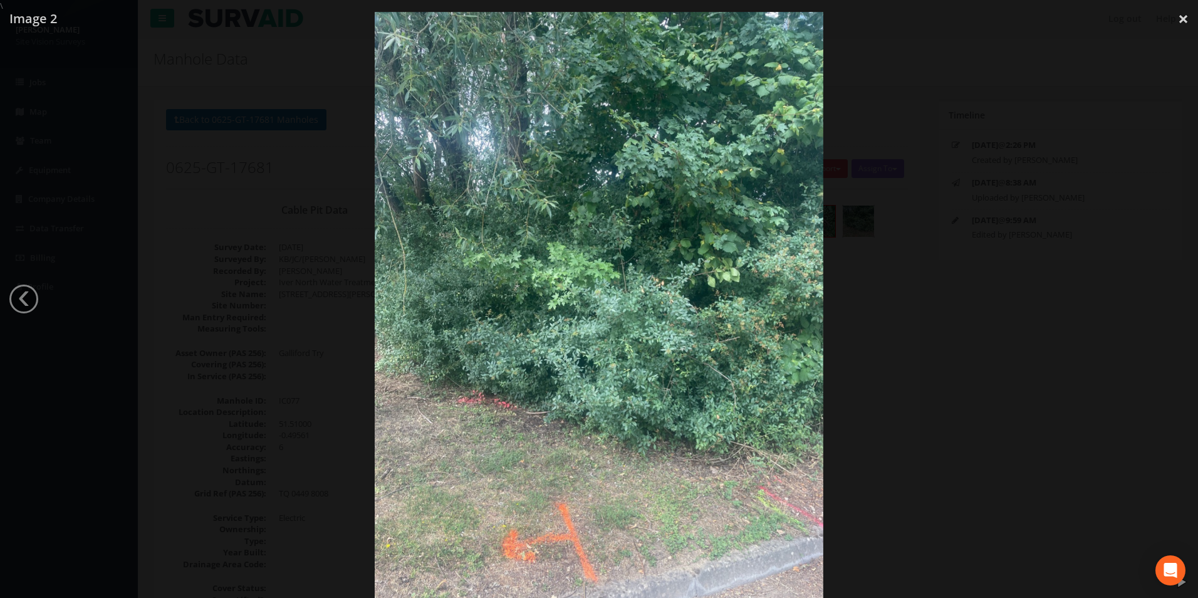
click at [935, 296] on div at bounding box center [599, 311] width 1198 height 598
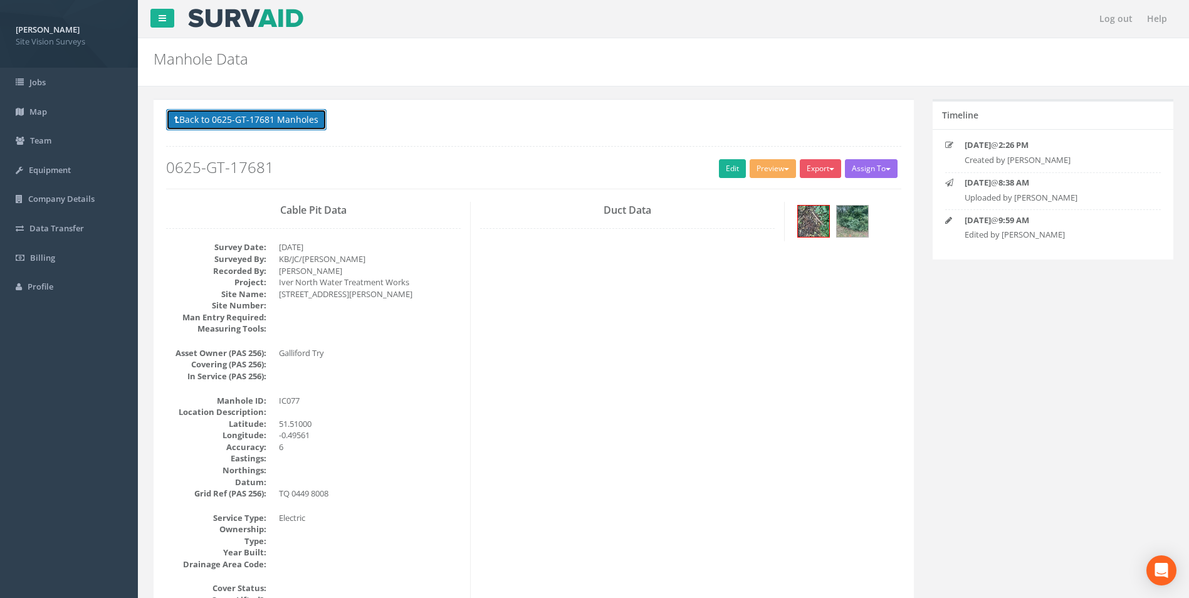
click at [310, 124] on button "Back to 0625-GT-17681 Manholes" at bounding box center [246, 119] width 160 height 21
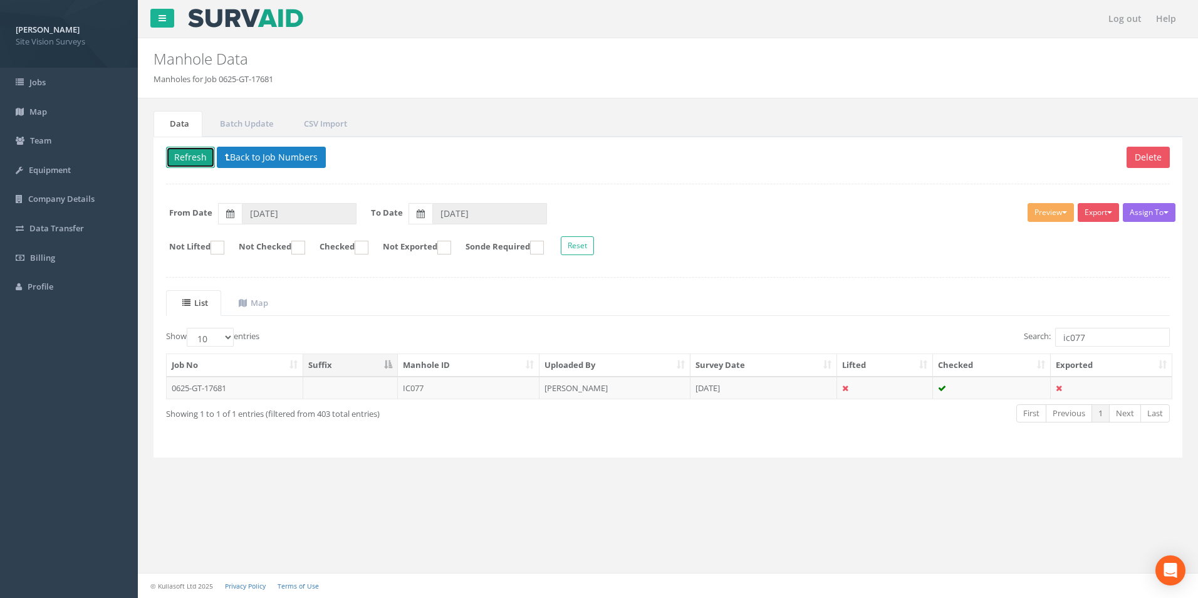
click at [197, 160] on button "Refresh" at bounding box center [190, 157] width 49 height 21
drag, startPoint x: 1091, startPoint y: 347, endPoint x: 1095, endPoint y: 341, distance: 7.3
click at [1092, 346] on div "Search: ic077" at bounding box center [924, 339] width 493 height 22
click at [1097, 337] on input "ic077" at bounding box center [1112, 337] width 115 height 19
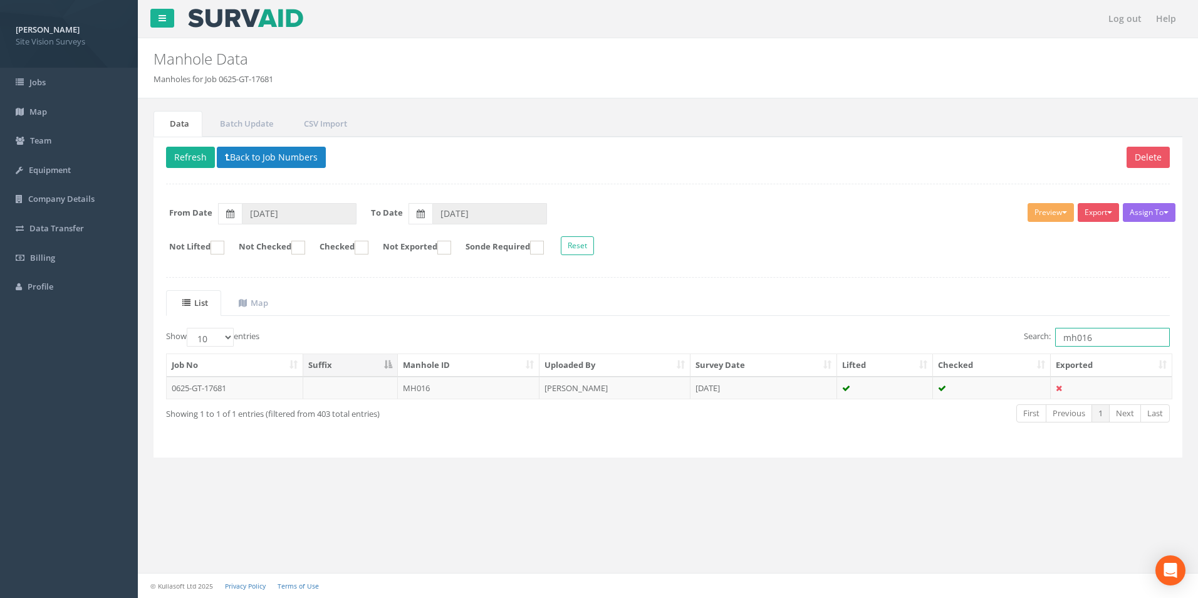
type input "mh016"
click at [865, 403] on div "First Previous 1 Next Last" at bounding box center [881, 414] width 578 height 23
click at [868, 402] on div "Job No Suffix Manhole ID Uploaded By Survey Date Lifted Checked Exported 0625-G…" at bounding box center [668, 376] width 1023 height 53
click at [870, 395] on td at bounding box center [885, 388] width 97 height 23
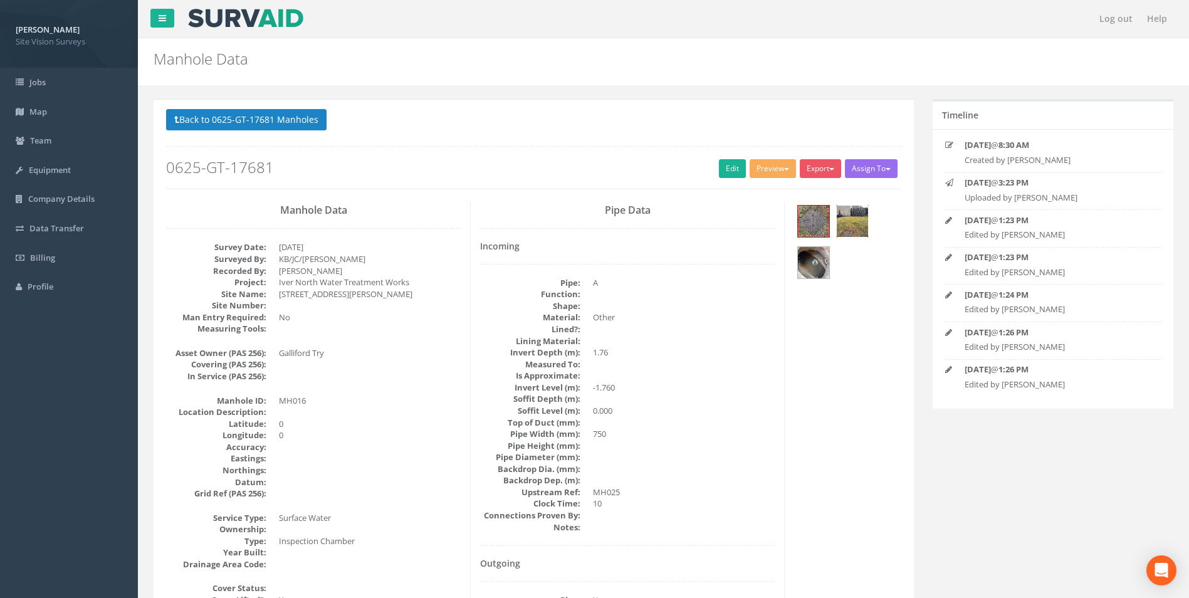
click at [851, 222] on img at bounding box center [852, 221] width 31 height 31
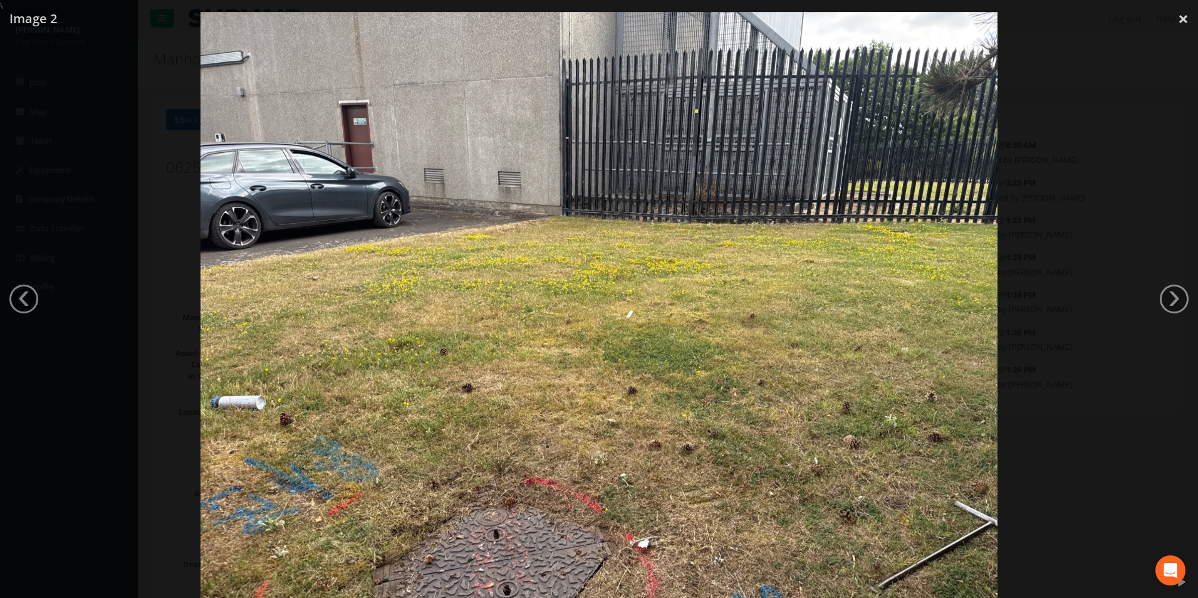
click at [1073, 285] on div at bounding box center [599, 311] width 1198 height 598
